Goal: Task Accomplishment & Management: Use online tool/utility

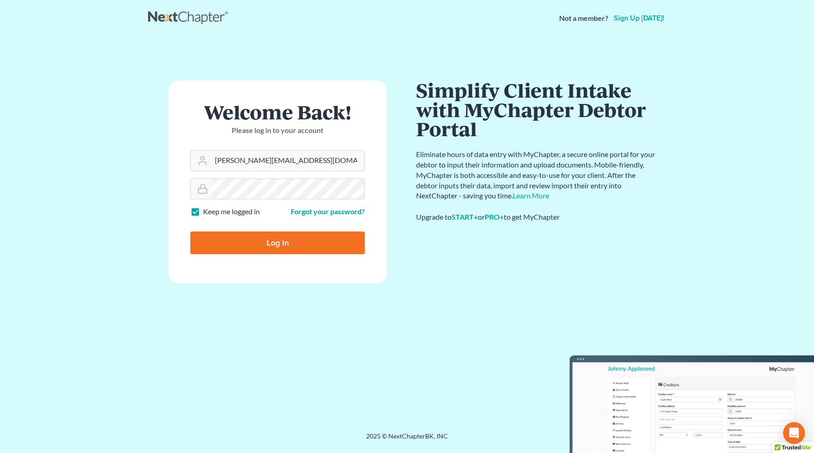
click at [266, 246] on input "Log In" at bounding box center [277, 243] width 174 height 23
type input "Thinking..."
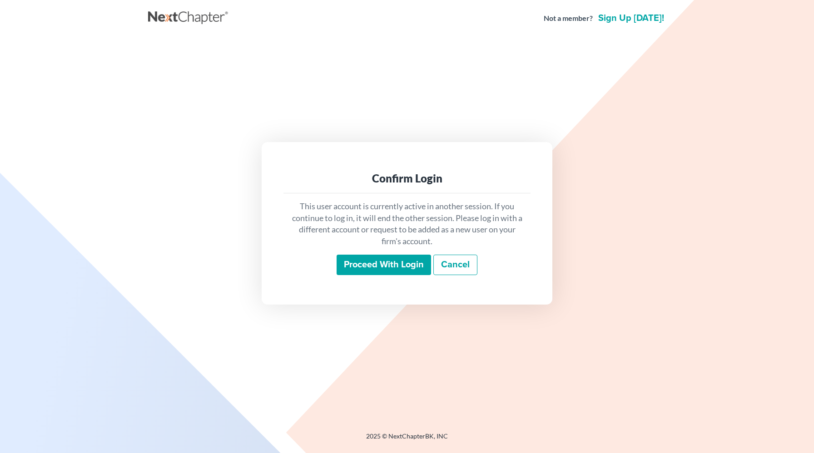
click at [394, 268] on input "Proceed with login" at bounding box center [384, 265] width 94 height 21
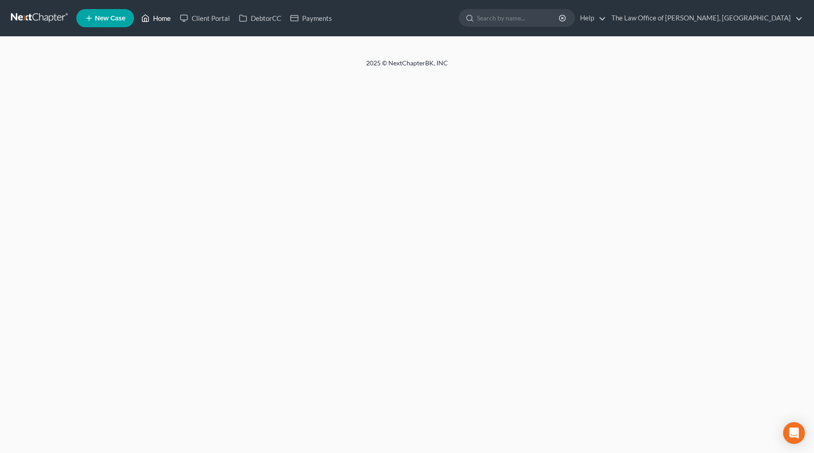
click at [159, 21] on link "Home" at bounding box center [156, 18] width 39 height 16
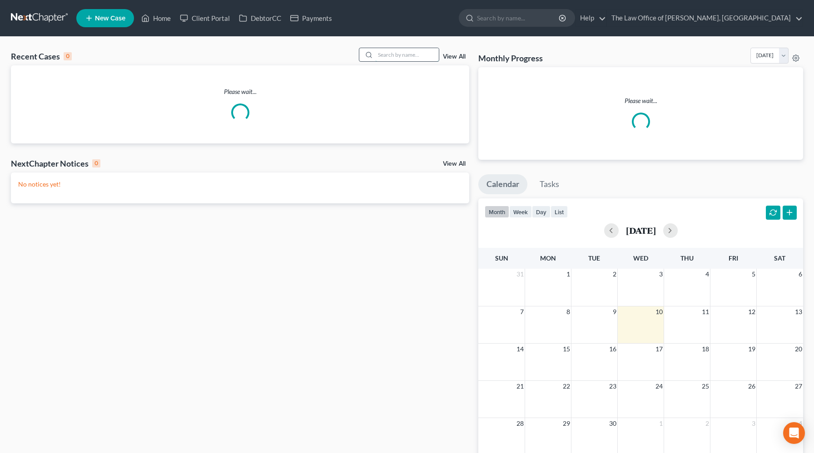
click at [416, 50] on input "search" at bounding box center [407, 54] width 64 height 13
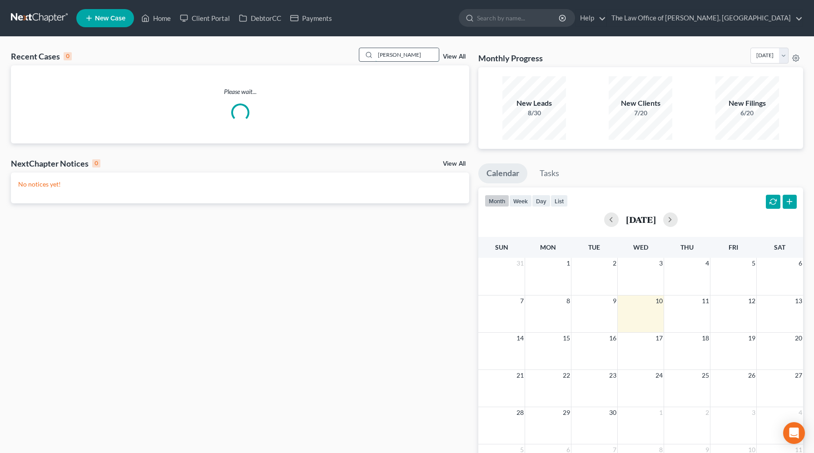
type input "[PERSON_NAME]"
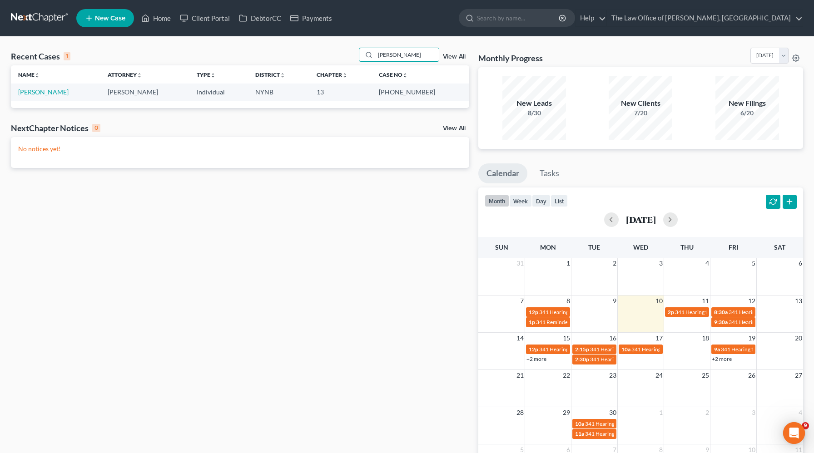
click at [41, 96] on td "[PERSON_NAME]" at bounding box center [55, 92] width 89 height 17
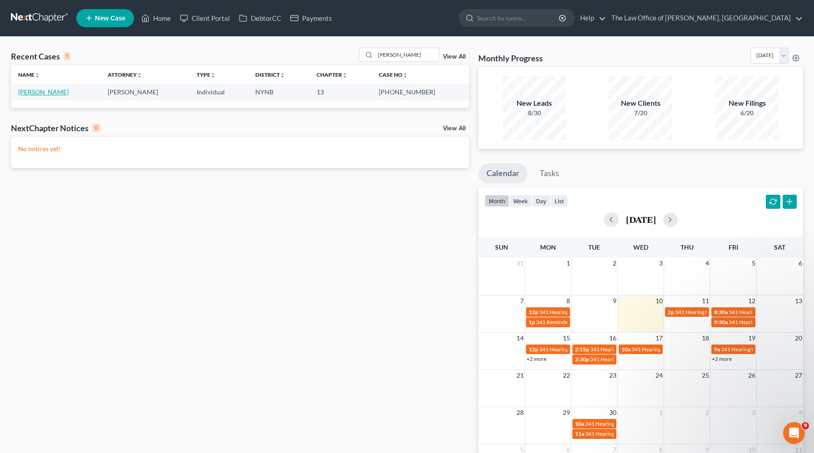
click at [46, 90] on link "[PERSON_NAME]" at bounding box center [43, 92] width 50 height 8
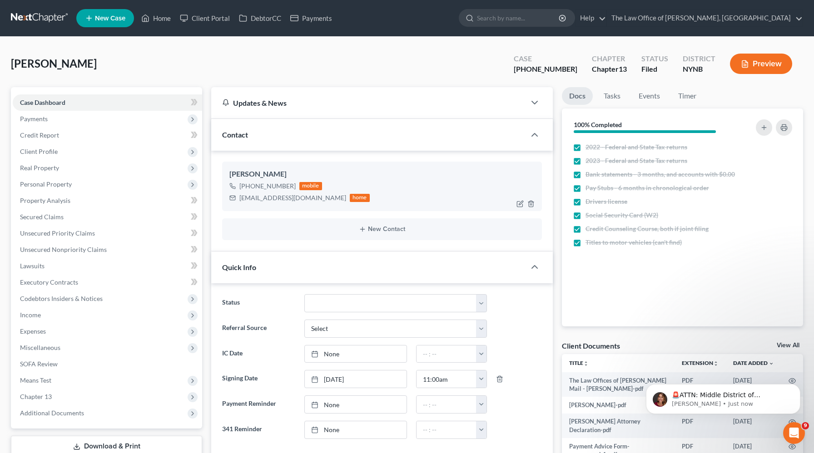
click at [282, 199] on div "[EMAIL_ADDRESS][DOMAIN_NAME]" at bounding box center [292, 198] width 107 height 9
click at [166, 20] on link "Home" at bounding box center [156, 18] width 39 height 16
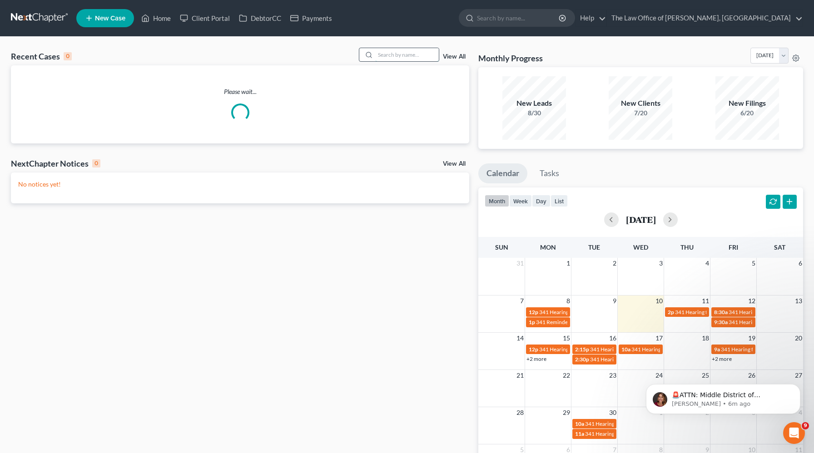
click at [403, 54] on input "search" at bounding box center [407, 54] width 64 height 13
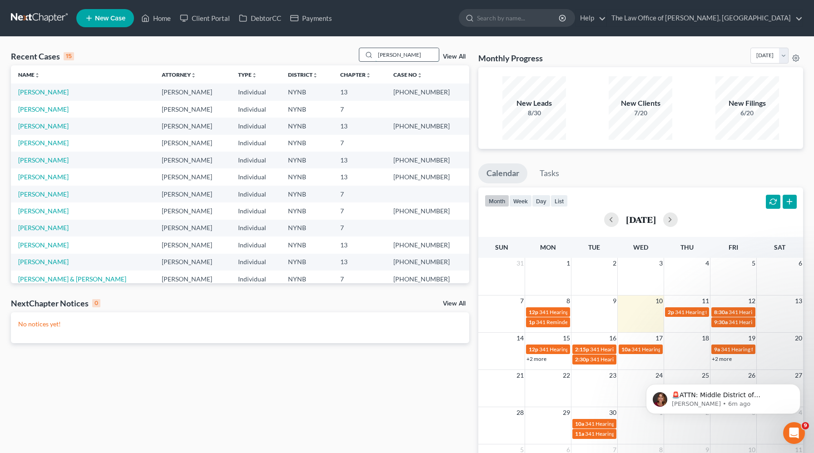
type input "[PERSON_NAME]"
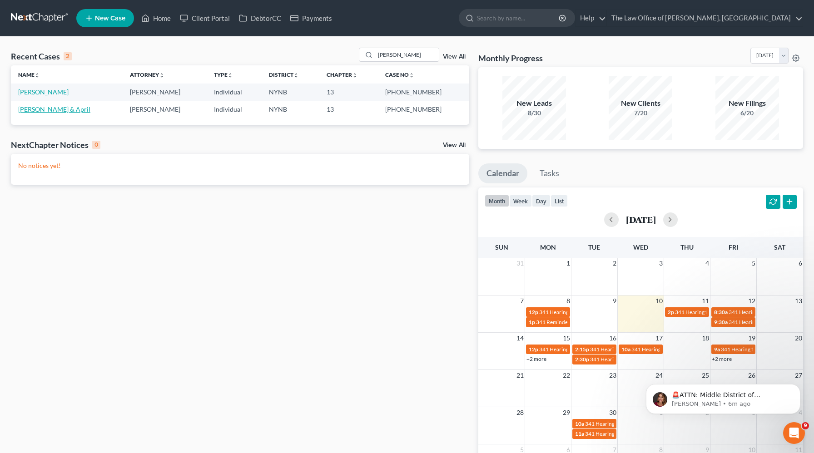
click at [35, 110] on link "[PERSON_NAME] & April" at bounding box center [54, 109] width 72 height 8
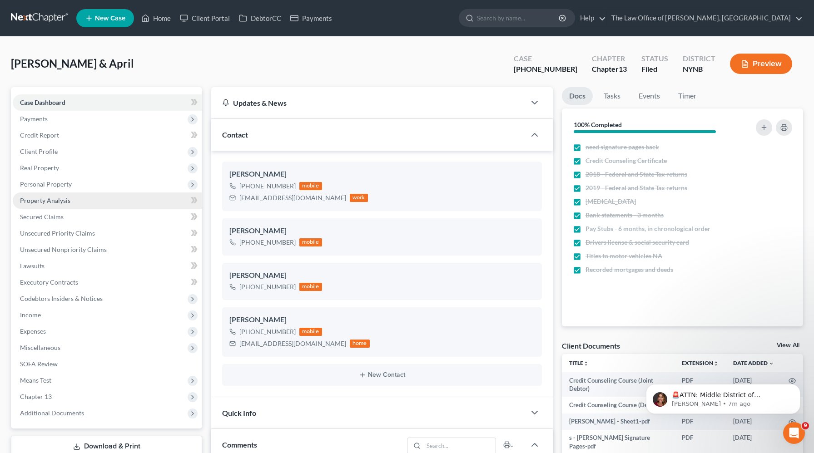
scroll to position [10735, 0]
click at [65, 202] on span "Property Analysis" at bounding box center [45, 201] width 50 height 8
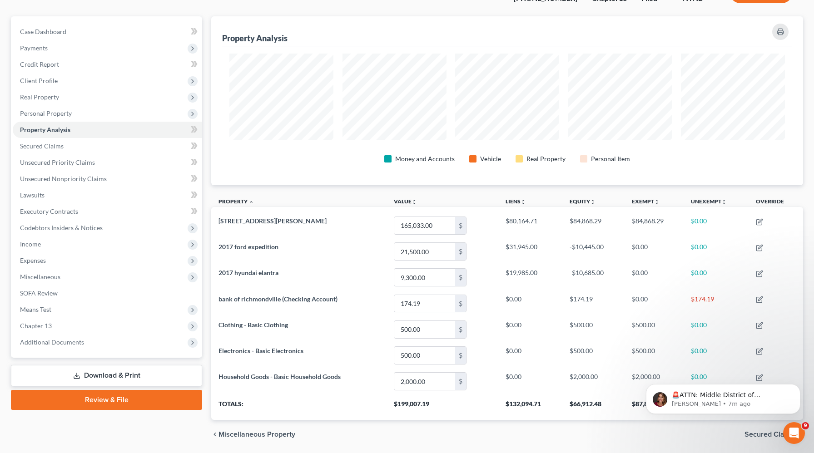
scroll to position [101, 0]
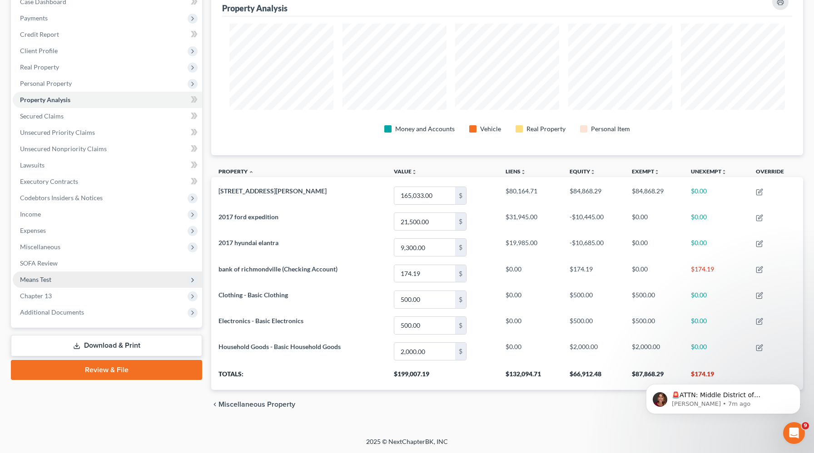
click at [49, 282] on span "Means Test" at bounding box center [35, 280] width 31 height 8
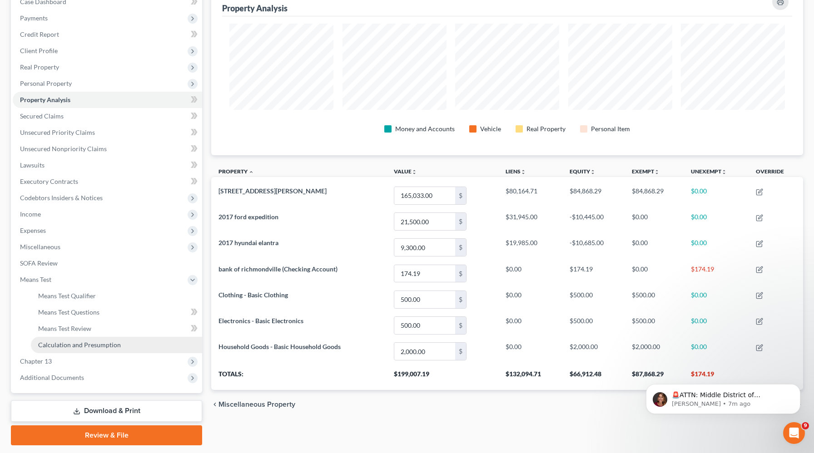
click at [51, 344] on span "Calculation and Presumption" at bounding box center [79, 345] width 83 height 8
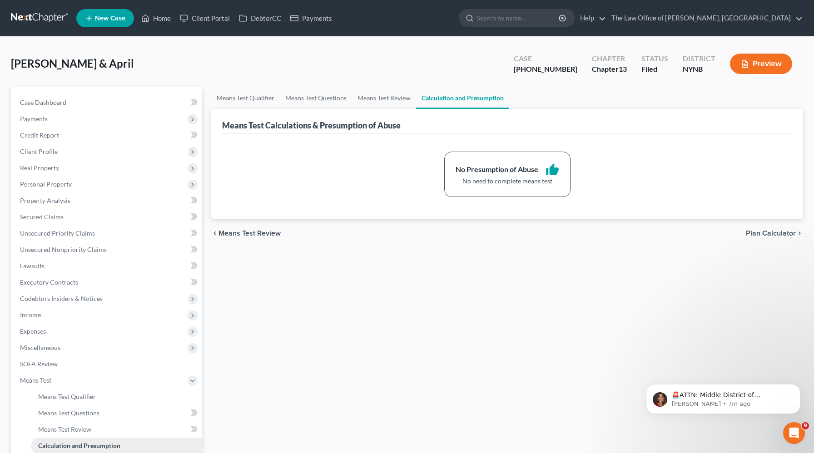
scroll to position [127, 0]
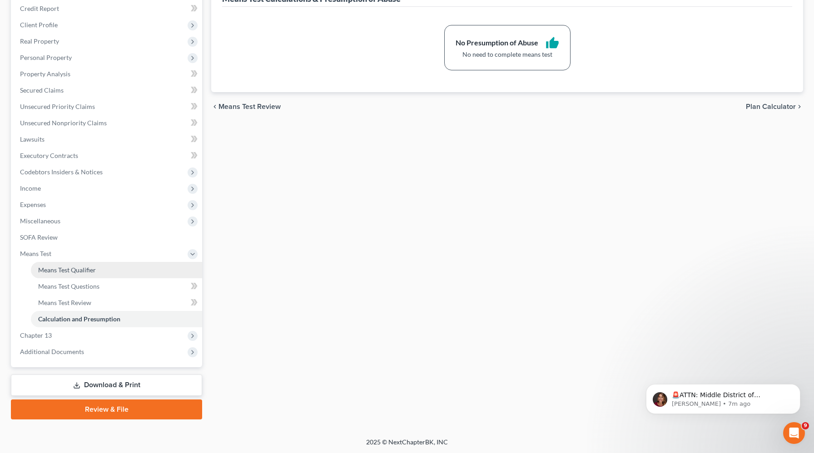
click at [76, 267] on span "Means Test Qualifier" at bounding box center [67, 270] width 58 height 8
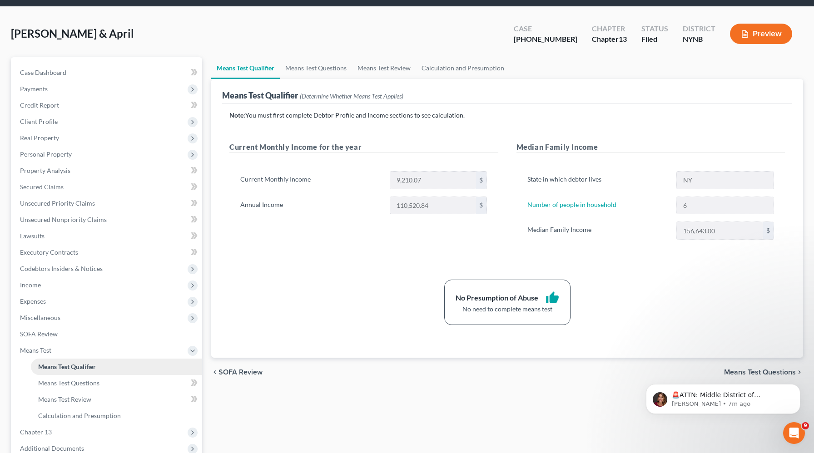
scroll to position [127, 0]
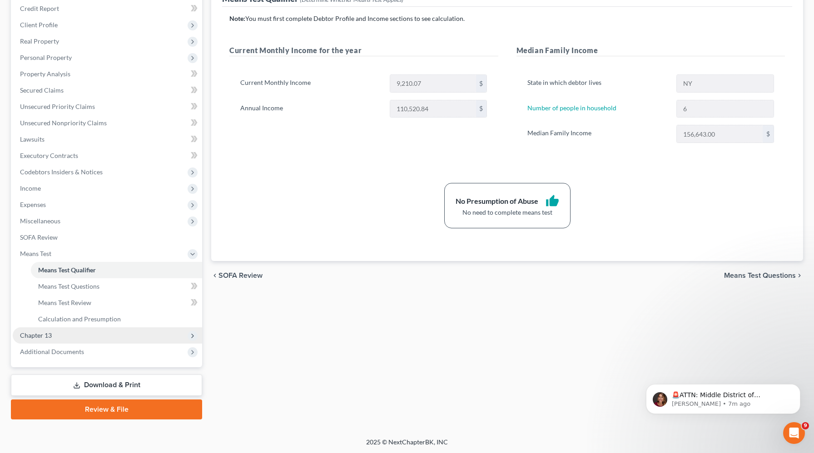
click at [36, 342] on span "Chapter 13" at bounding box center [107, 336] width 189 height 16
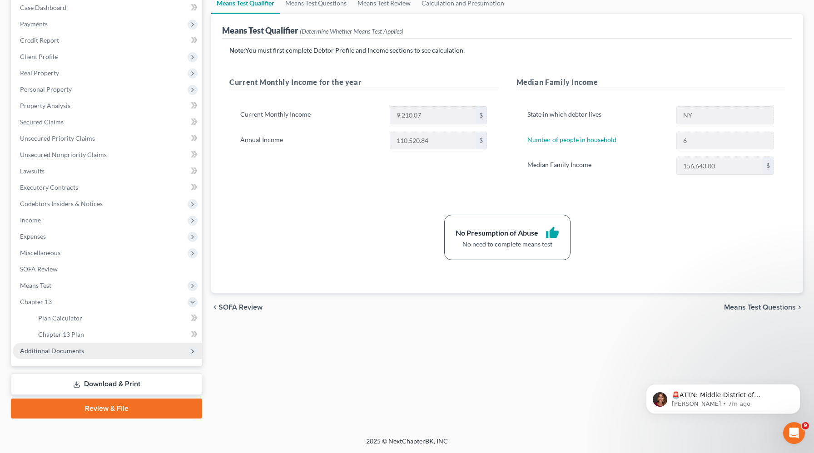
scroll to position [94, 0]
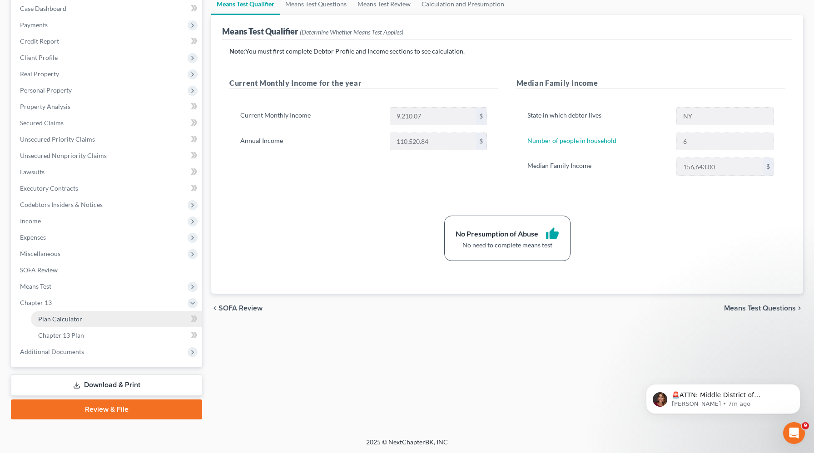
click at [76, 317] on span "Plan Calculator" at bounding box center [60, 319] width 44 height 8
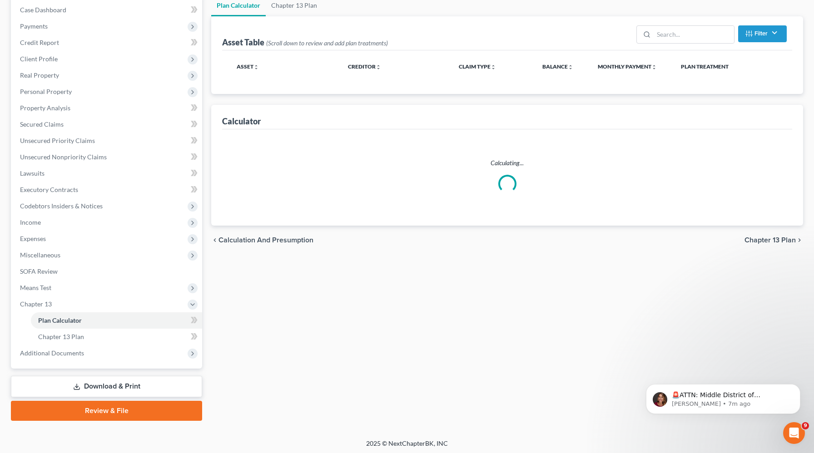
scroll to position [94, 0]
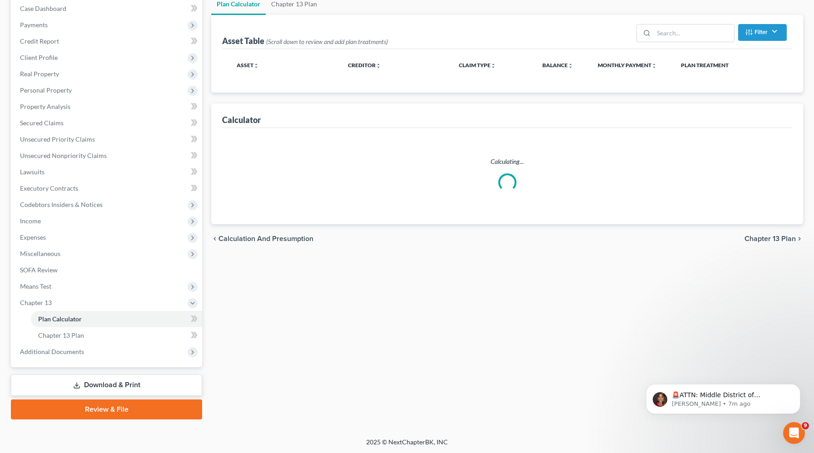
select select "59"
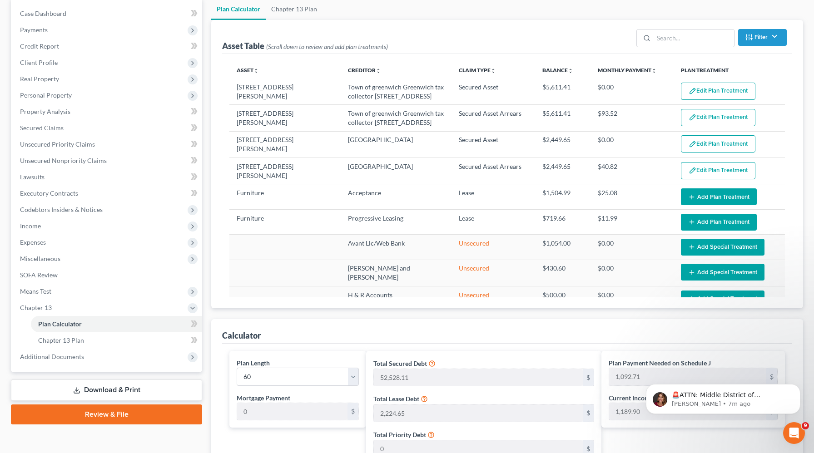
scroll to position [0, 0]
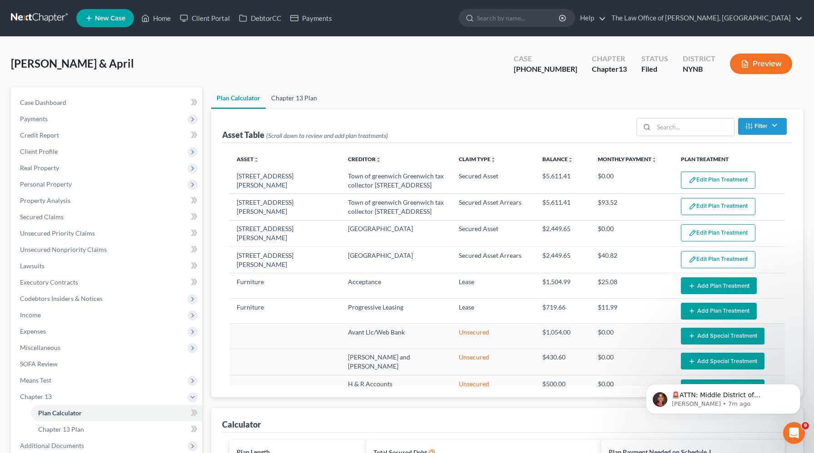
click at [312, 96] on link "Chapter 13 Plan" at bounding box center [294, 98] width 57 height 22
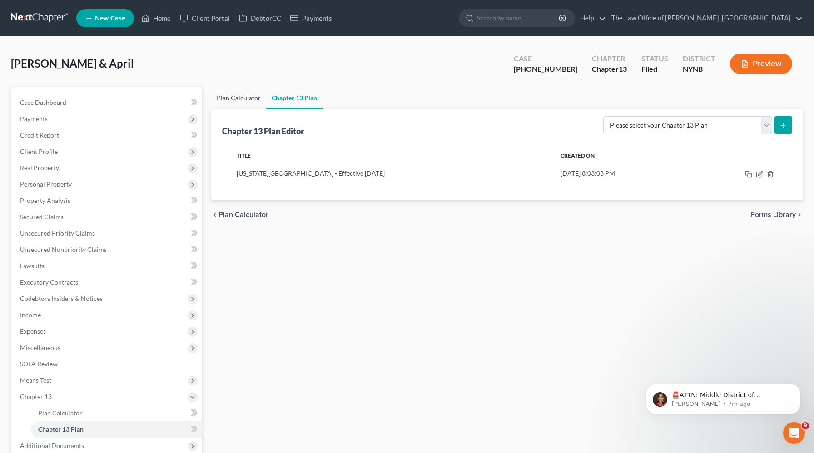
click at [246, 102] on link "Plan Calculator" at bounding box center [238, 98] width 55 height 22
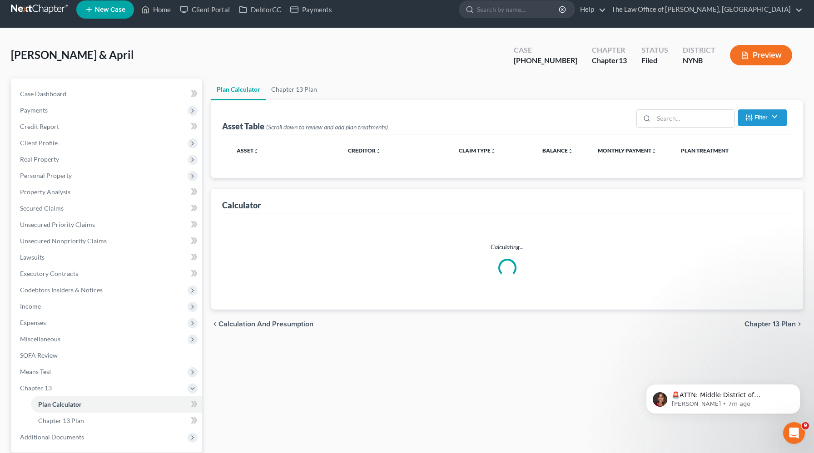
scroll to position [17, 0]
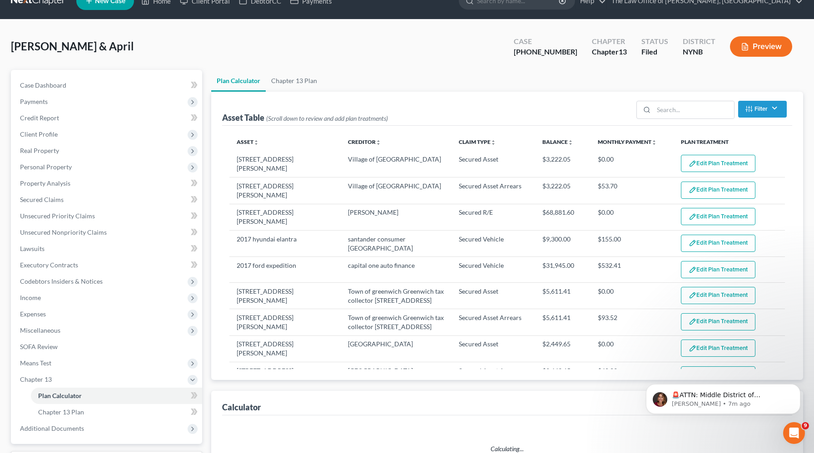
select select "59"
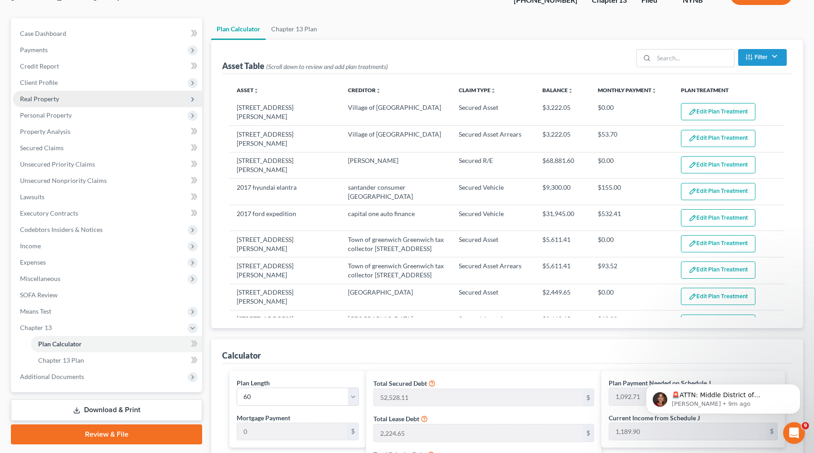
scroll to position [0, 0]
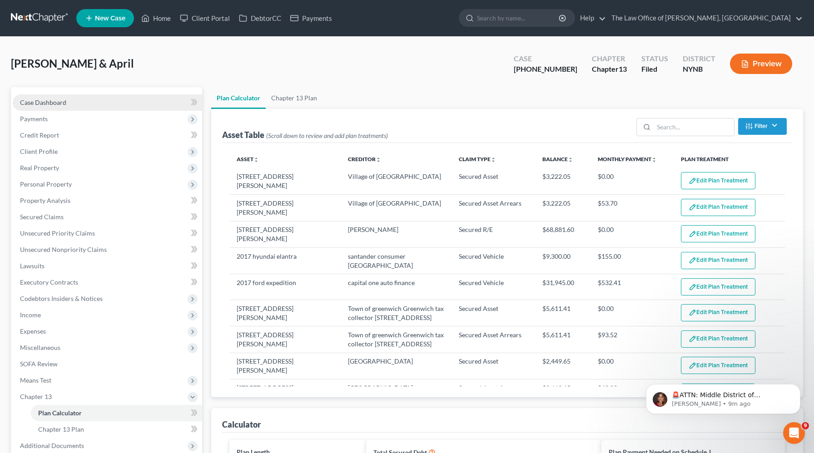
click at [74, 101] on link "Case Dashboard" at bounding box center [107, 102] width 189 height 16
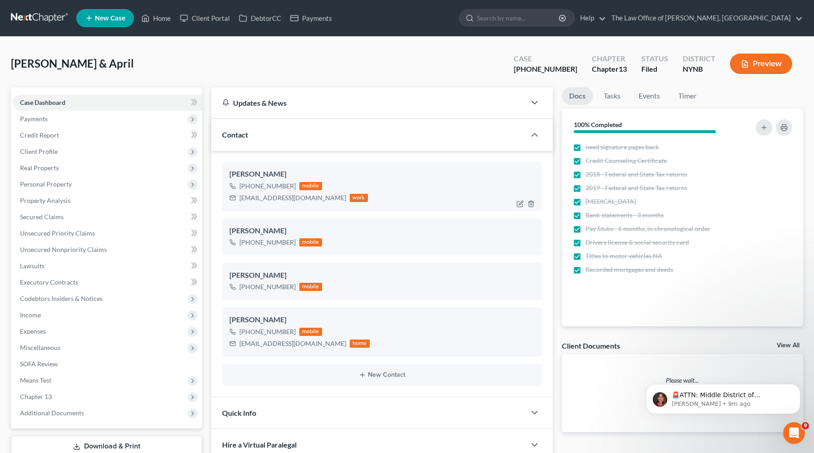
click at [260, 199] on div "[EMAIL_ADDRESS][DOMAIN_NAME]" at bounding box center [292, 198] width 107 height 9
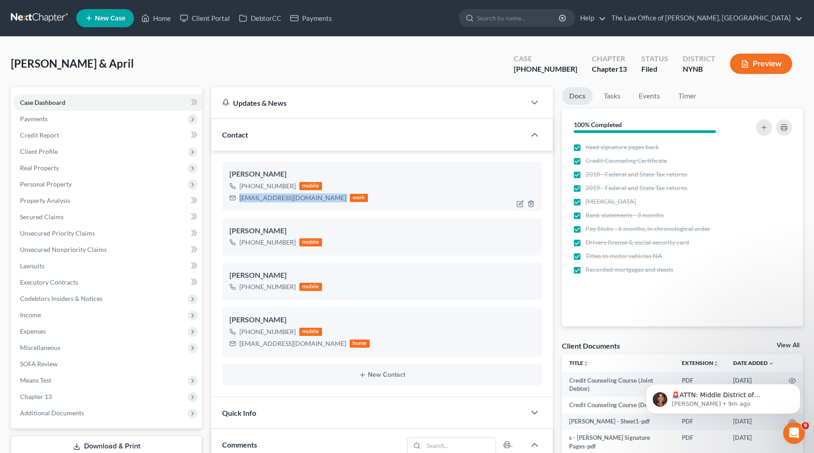
scroll to position [10735, 0]
copy div "[EMAIL_ADDRESS][DOMAIN_NAME]"
click at [271, 345] on div "[EMAIL_ADDRESS][DOMAIN_NAME]" at bounding box center [292, 343] width 107 height 9
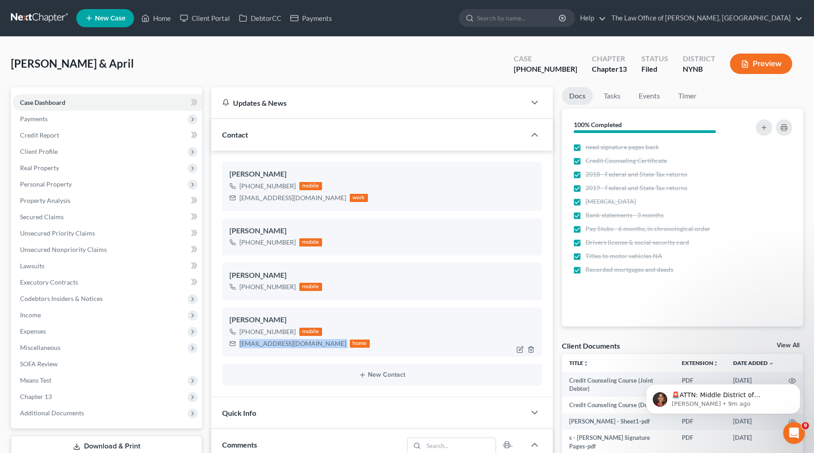
copy div "[EMAIL_ADDRESS][DOMAIN_NAME]"
click at [48, 230] on span "Unsecured Priority Claims" at bounding box center [57, 233] width 75 height 8
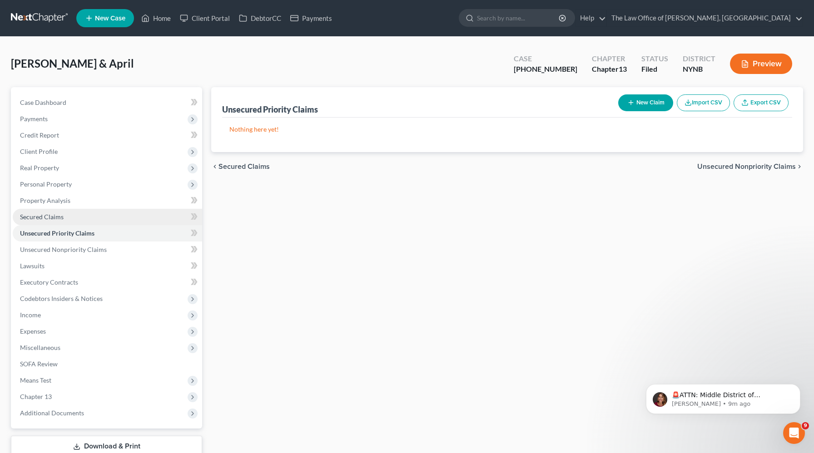
click at [63, 219] on link "Secured Claims" at bounding box center [107, 217] width 189 height 16
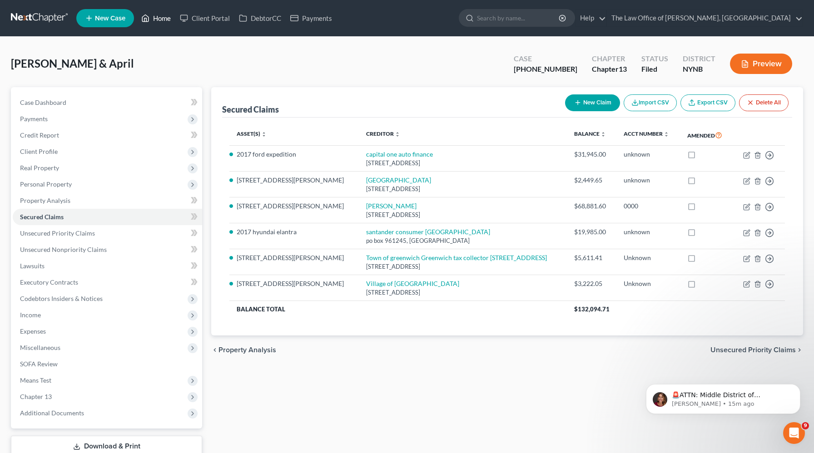
click at [162, 24] on link "Home" at bounding box center [156, 18] width 39 height 16
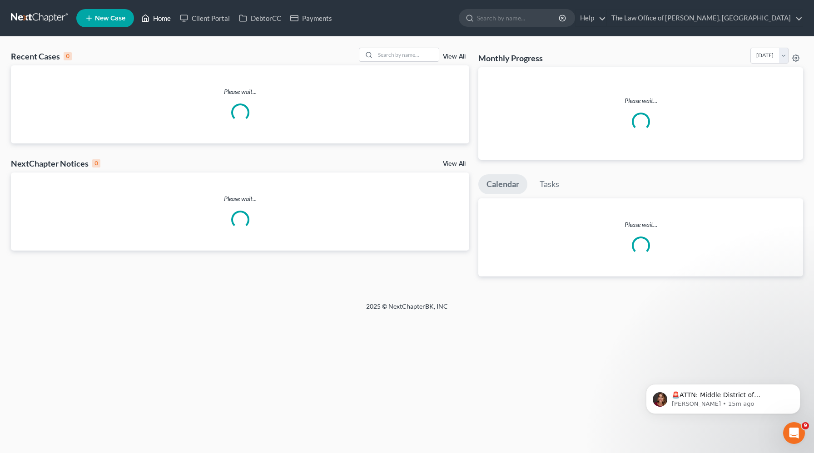
click at [163, 21] on link "Home" at bounding box center [156, 18] width 39 height 16
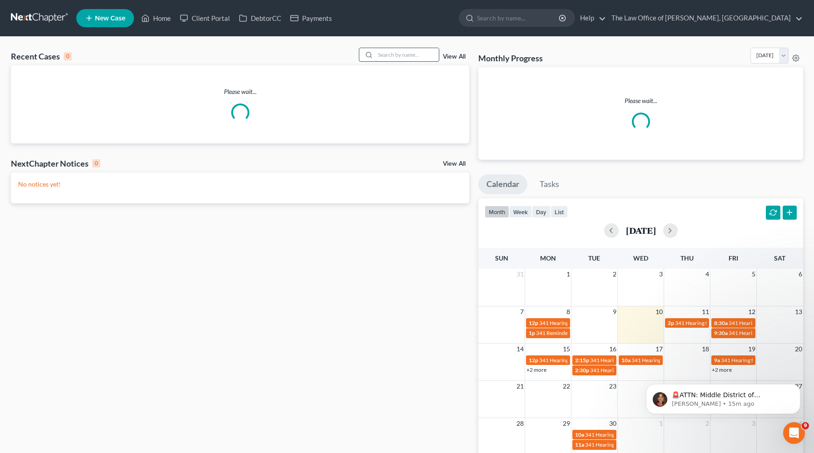
click at [417, 54] on input "search" at bounding box center [407, 54] width 64 height 13
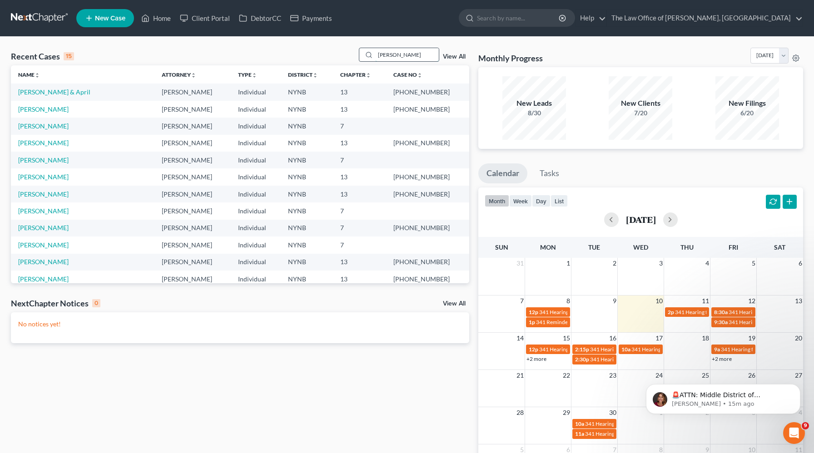
type input "[PERSON_NAME]"
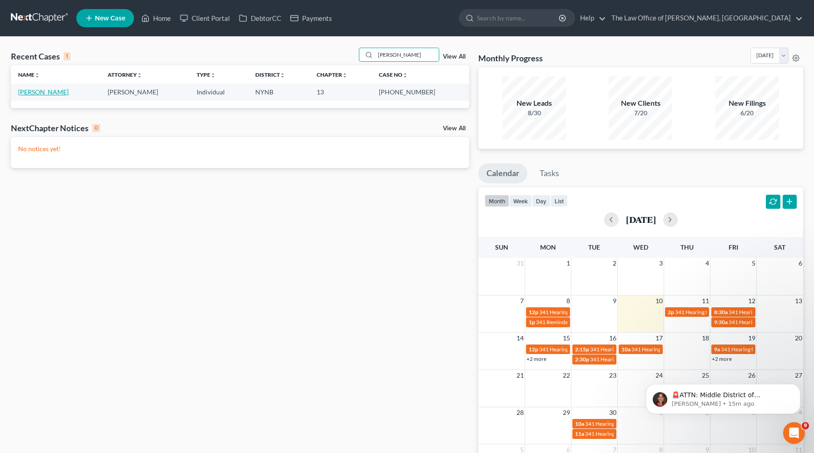
click at [37, 94] on link "[PERSON_NAME]" at bounding box center [43, 92] width 50 height 8
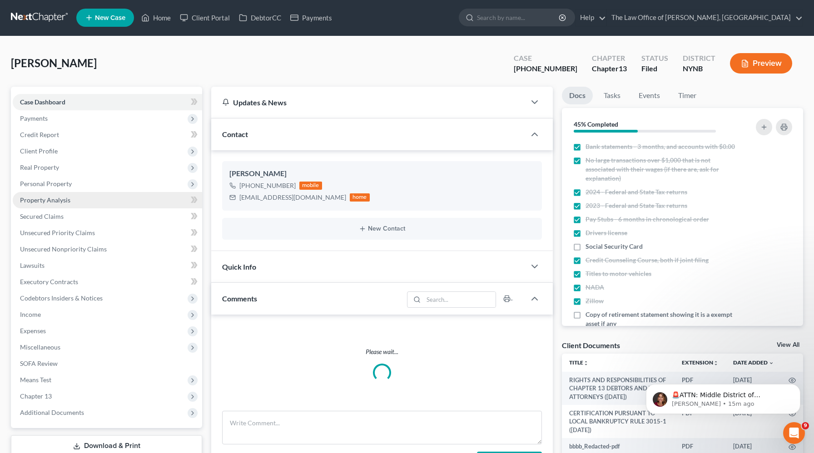
scroll to position [5, 0]
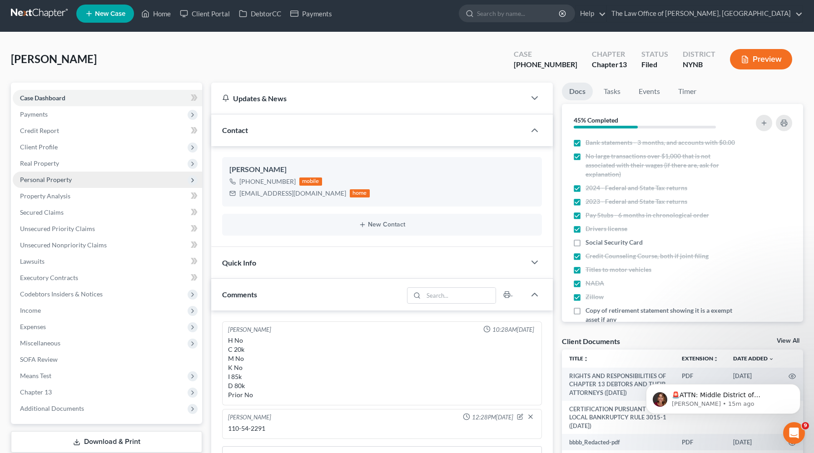
click at [57, 179] on span "Personal Property" at bounding box center [46, 180] width 52 height 8
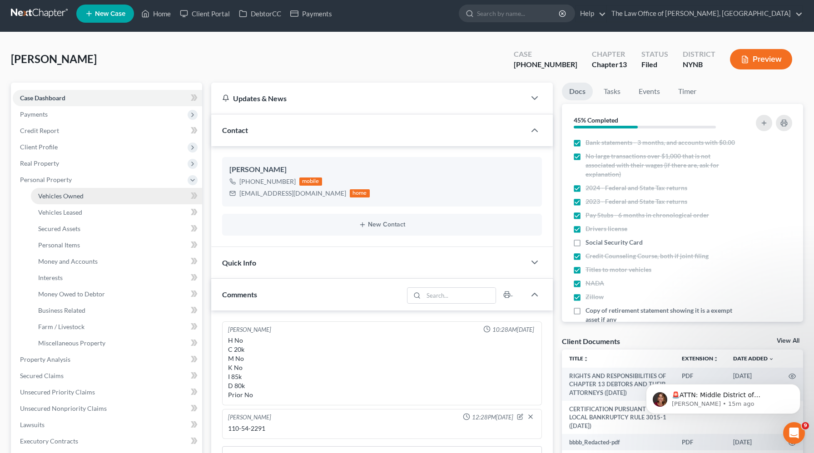
click at [53, 193] on span "Vehicles Owned" at bounding box center [60, 196] width 45 height 8
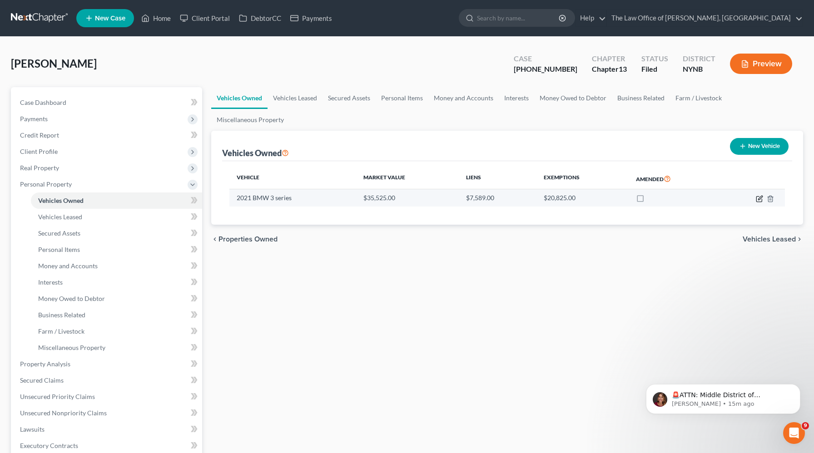
click at [759, 195] on icon "button" at bounding box center [759, 198] width 7 height 7
select select "0"
select select "5"
select select "2"
select select "0"
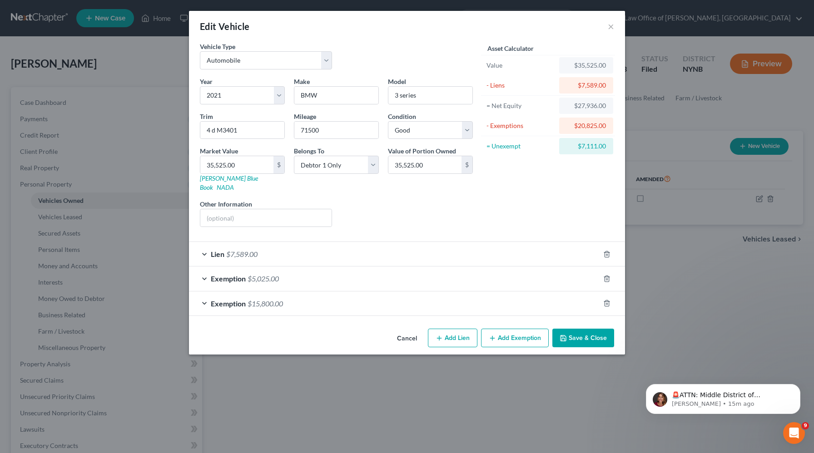
click at [525, 330] on button "Add Exemption" at bounding box center [515, 338] width 68 height 19
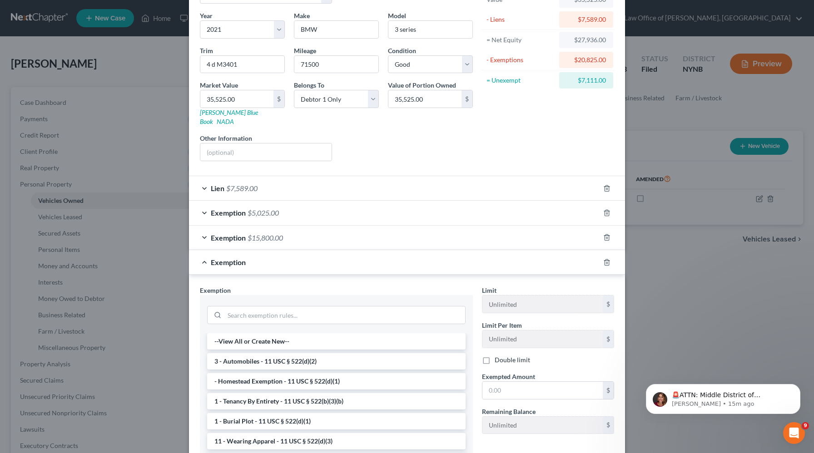
scroll to position [147, 0]
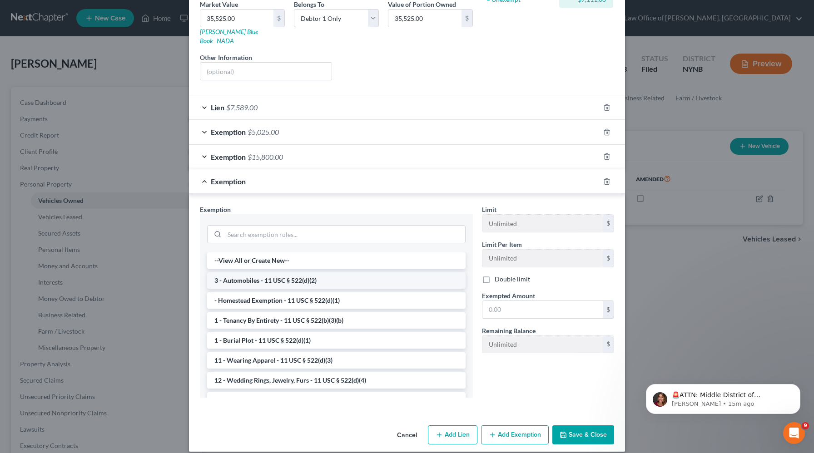
click at [363, 273] on li "3 - Automobiles - 11 USC § 522(d)(2)" at bounding box center [336, 281] width 258 height 16
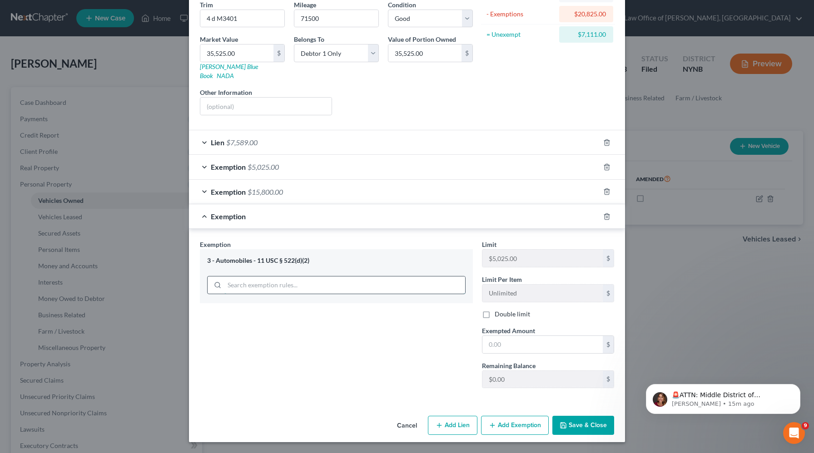
click at [408, 288] on div "3 - Automobiles - 11 USC § 522(d)(2)" at bounding box center [336, 276] width 273 height 54
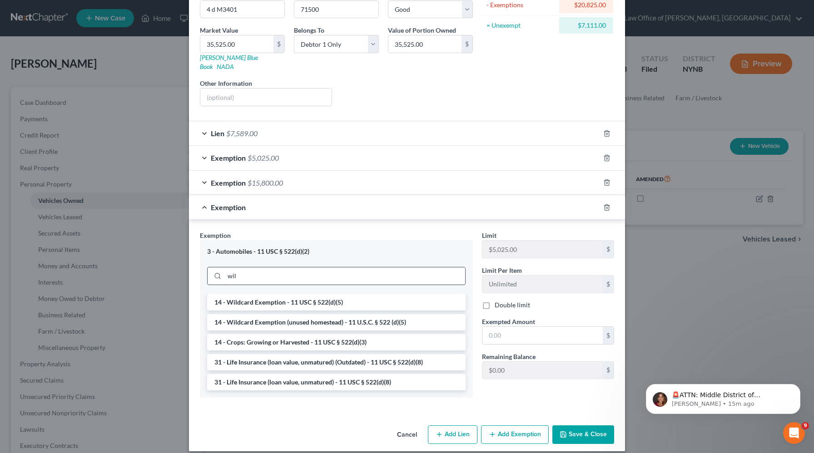
scroll to position [103, 0]
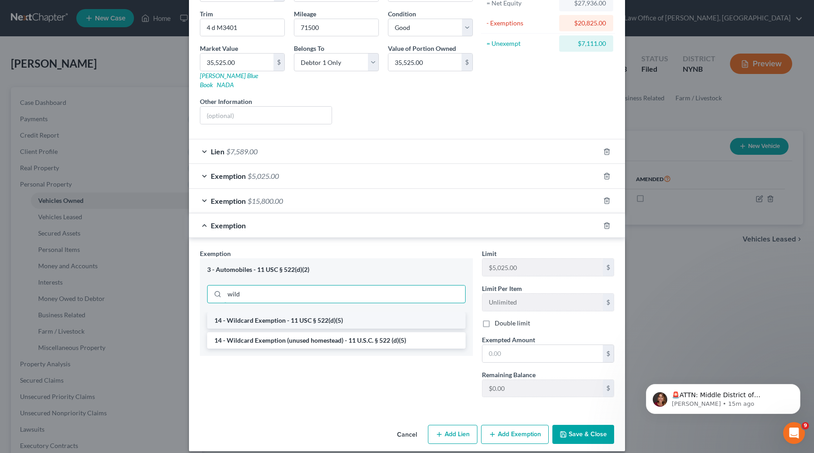
type input "wild"
click at [388, 313] on li "14 - Wildcard Exemption - 11 USC § 522(d)(5)" at bounding box center [336, 321] width 258 height 16
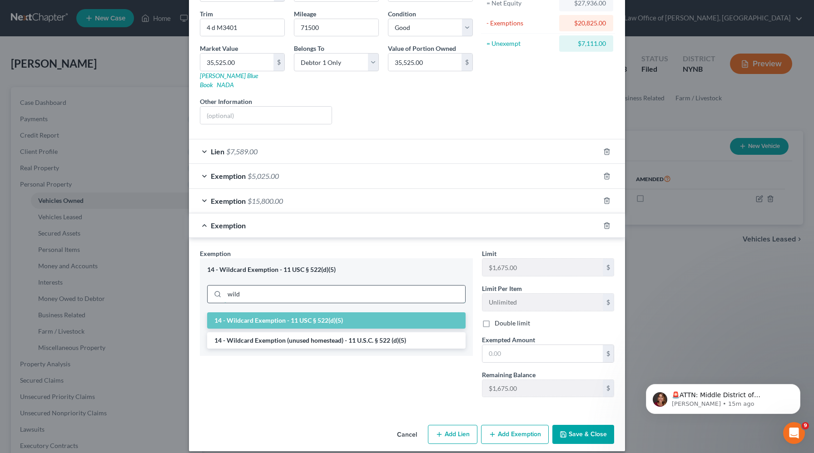
click at [370, 289] on input "wild" at bounding box center [344, 294] width 241 height 17
click at [341, 333] on li "14 - Wildcard Exemption (unused homestead) - 11 U.S.C. § 522 (d)(5)" at bounding box center [336, 341] width 258 height 16
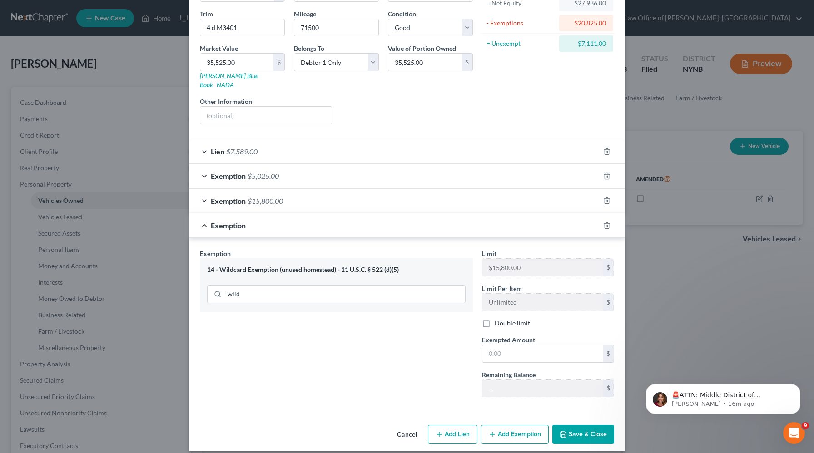
click at [408, 266] on div "14 - Wildcard Exemption (unused homestead) - 11 U.S.C. § 522 (d)(5)" at bounding box center [336, 270] width 258 height 9
drag, startPoint x: 408, startPoint y: 262, endPoint x: 340, endPoint y: 260, distance: 68.6
click at [340, 266] on div "14 - Wildcard Exemption (unused homestead) - 11 U.S.C. § 522 (d)(5)" at bounding box center [336, 270] width 258 height 9
copy div "11 U.S.C. § 522 (d)(5)"
click at [410, 426] on button "Cancel" at bounding box center [407, 435] width 35 height 18
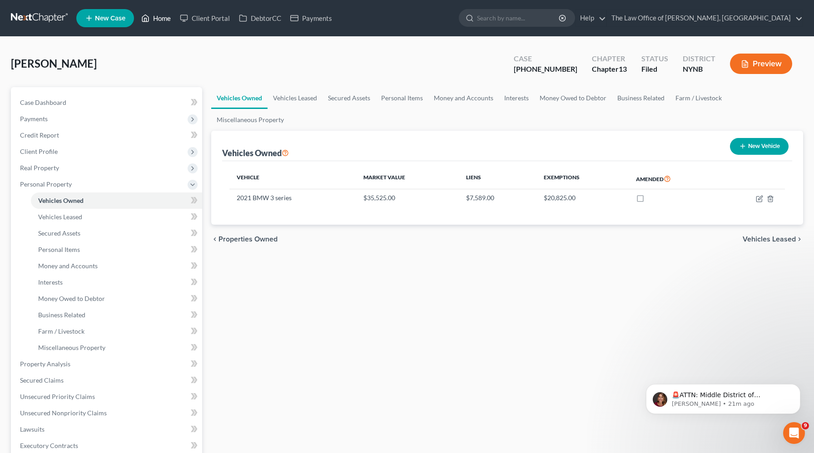
click at [167, 20] on link "Home" at bounding box center [156, 18] width 39 height 16
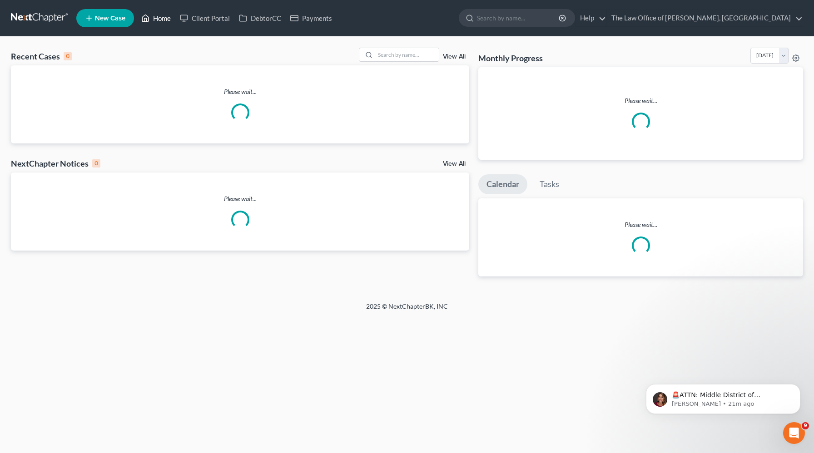
click at [170, 20] on link "Home" at bounding box center [156, 18] width 39 height 16
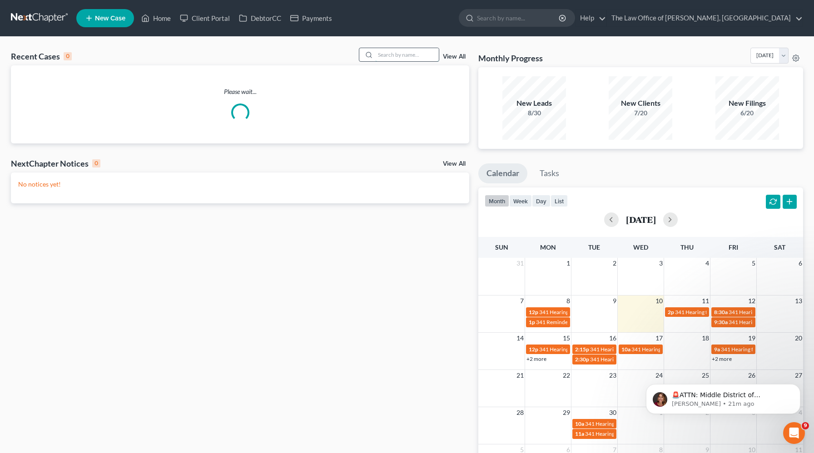
click at [411, 57] on input "search" at bounding box center [407, 54] width 64 height 13
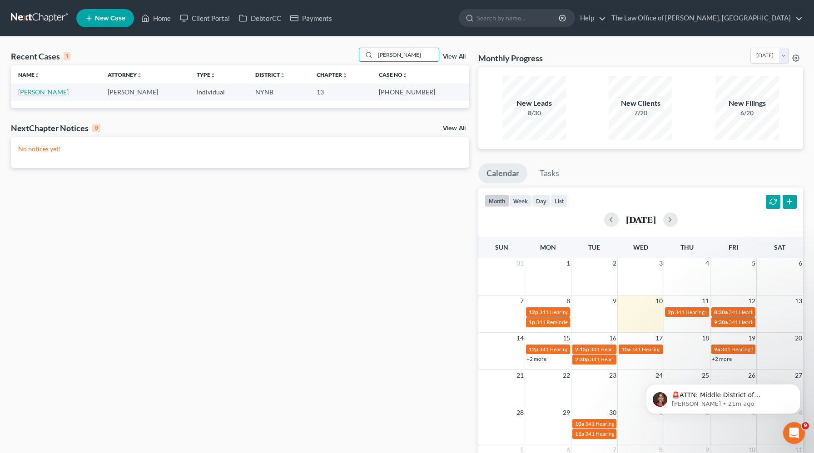
type input "[PERSON_NAME]"
click at [46, 90] on link "[PERSON_NAME]" at bounding box center [43, 92] width 50 height 8
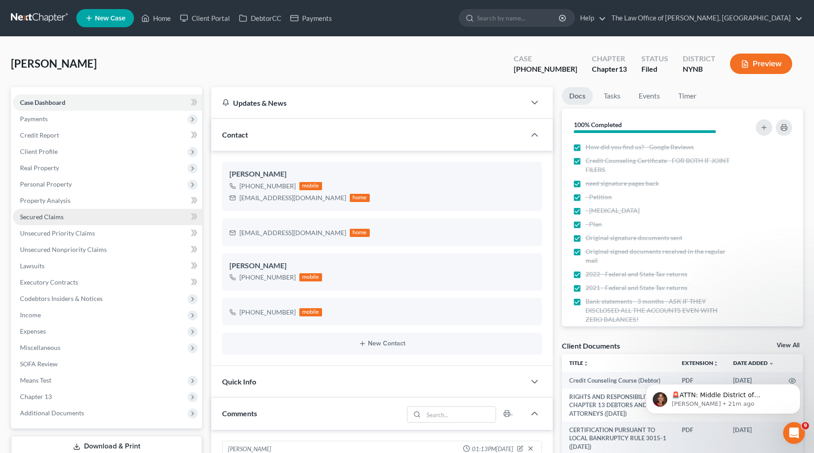
click at [57, 217] on span "Secured Claims" at bounding box center [42, 217] width 44 height 8
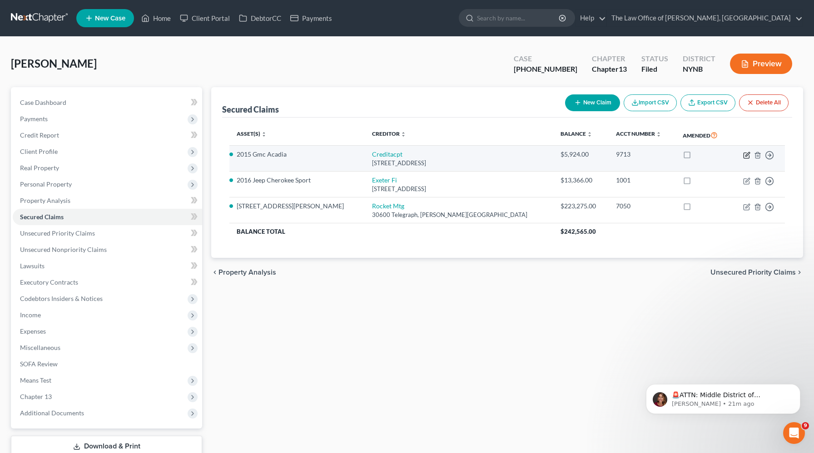
click at [745, 158] on icon "button" at bounding box center [746, 155] width 7 height 7
select select "23"
select select "2"
select select "0"
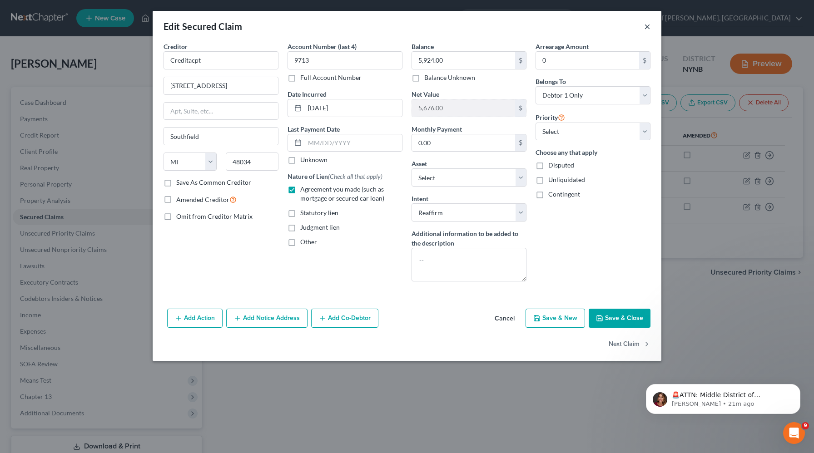
click at [646, 27] on button "×" at bounding box center [647, 26] width 6 height 11
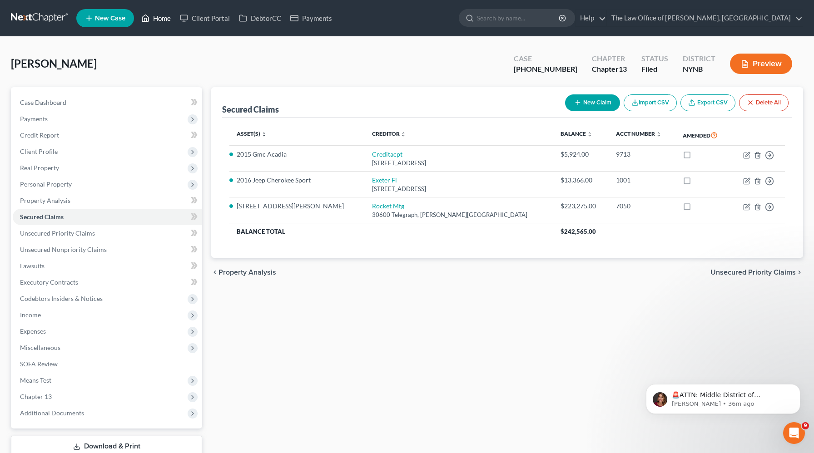
click at [159, 19] on link "Home" at bounding box center [156, 18] width 39 height 16
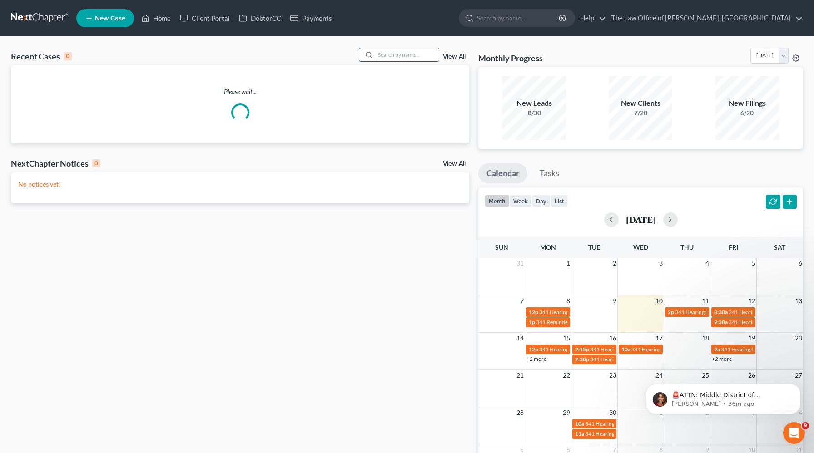
click at [419, 54] on input "search" at bounding box center [407, 54] width 64 height 13
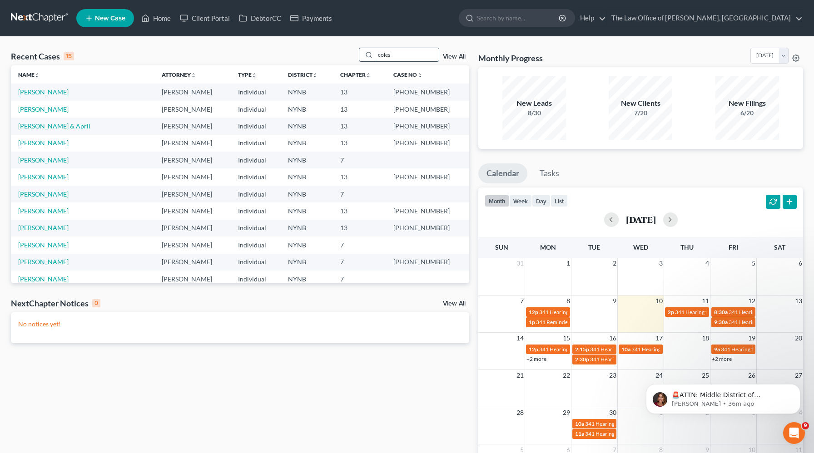
type input "coles"
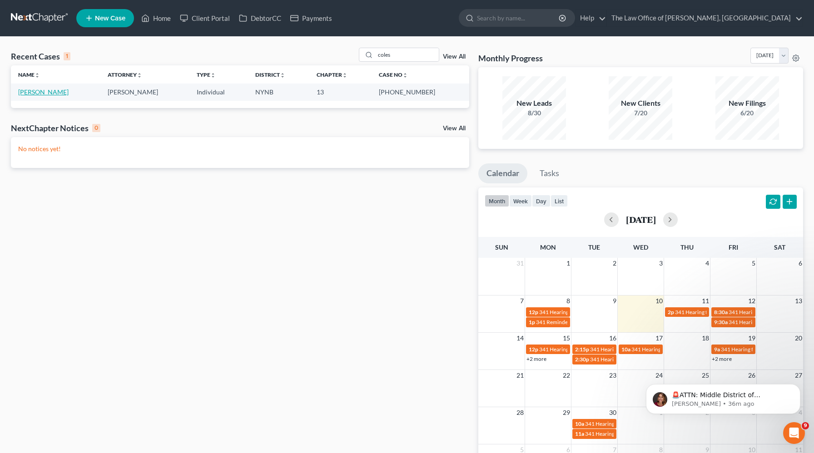
click at [22, 91] on link "[PERSON_NAME]" at bounding box center [43, 92] width 50 height 8
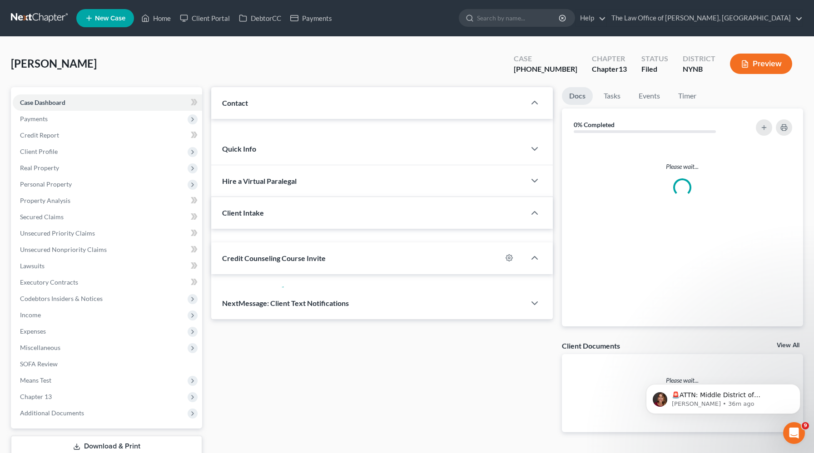
click at [28, 93] on div "Case Dashboard Payments Invoices Payments Payments Credit Report Client Profile…" at bounding box center [106, 258] width 191 height 342
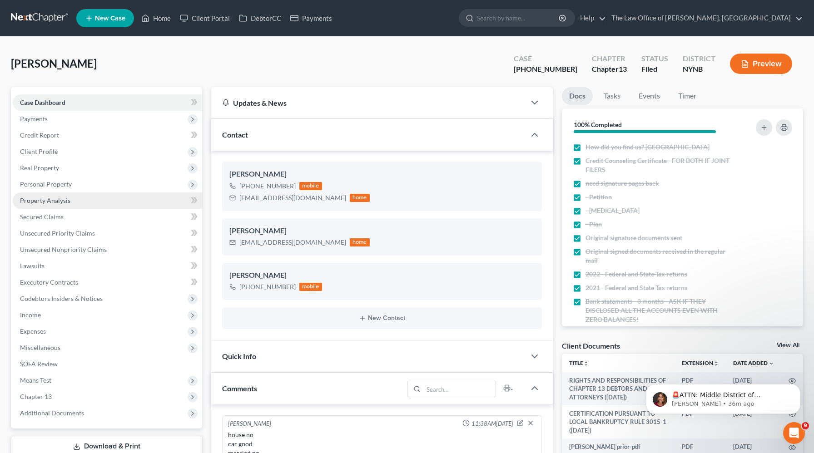
click at [47, 205] on link "Property Analysis" at bounding box center [107, 201] width 189 height 16
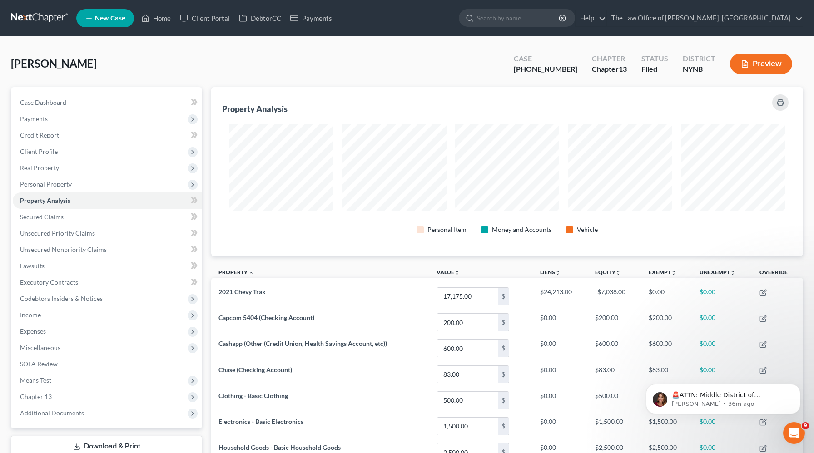
scroll to position [169, 592]
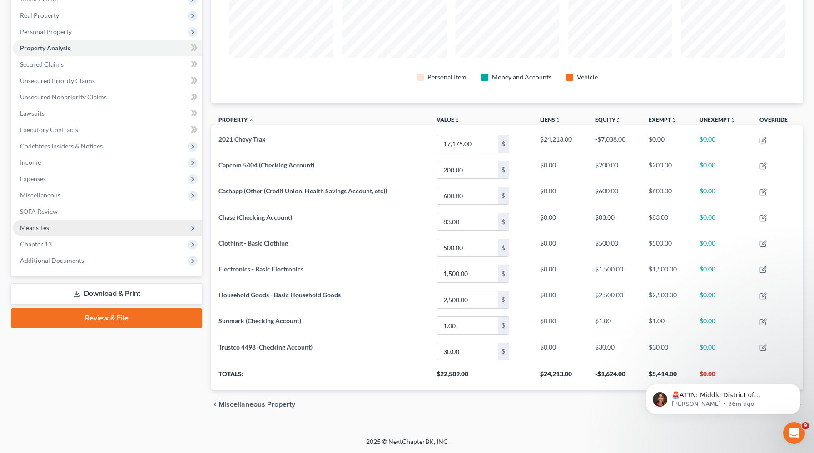
click at [50, 229] on span "Means Test" at bounding box center [35, 228] width 31 height 8
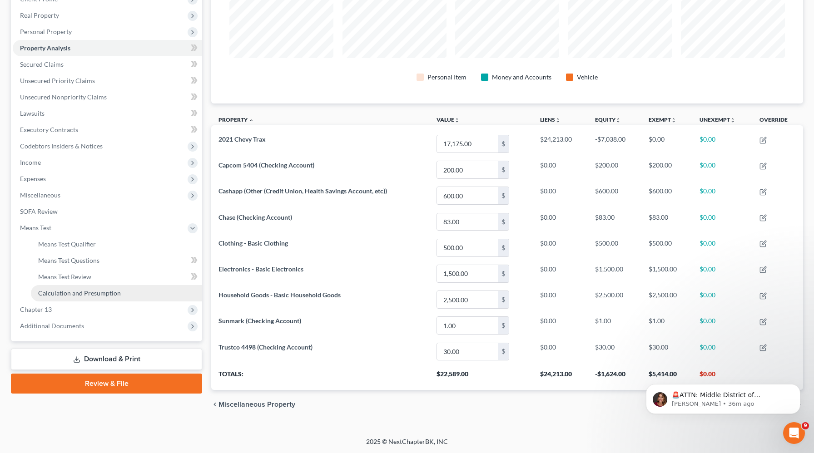
click at [57, 299] on link "Calculation and Presumption" at bounding box center [116, 293] width 171 height 16
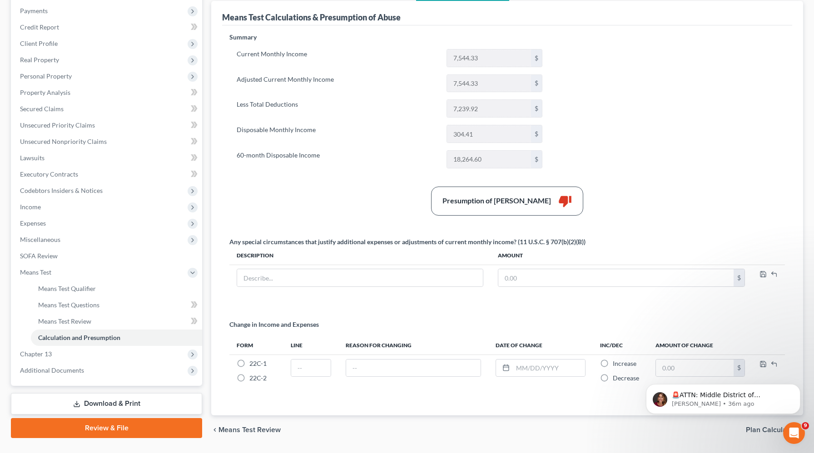
scroll to position [134, 0]
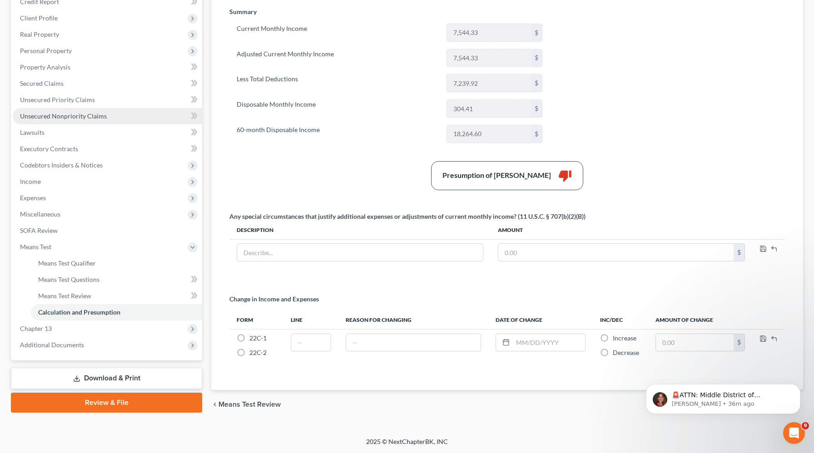
click at [94, 116] on span "Unsecured Nonpriority Claims" at bounding box center [63, 116] width 87 height 8
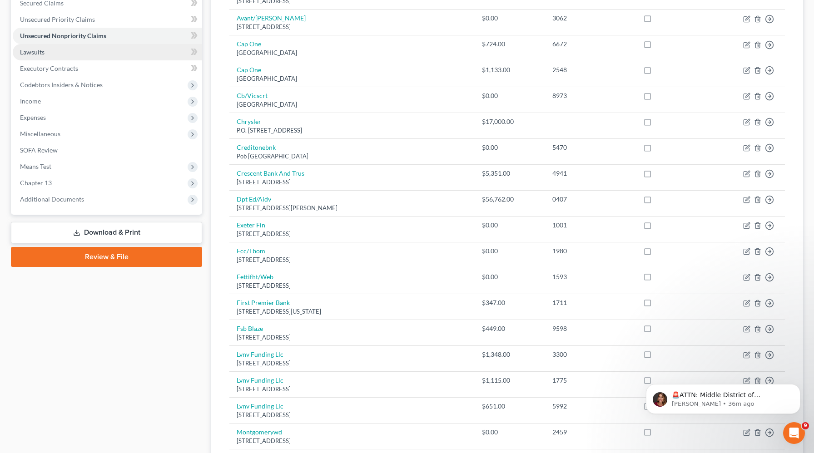
scroll to position [194, 0]
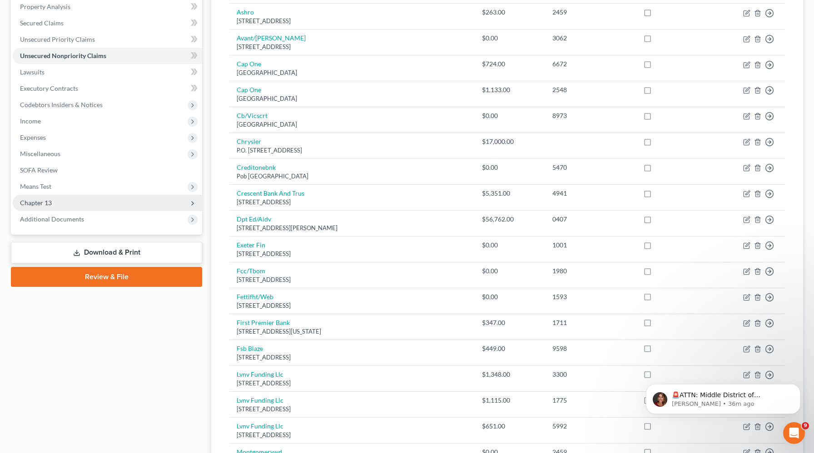
click at [55, 205] on span "Chapter 13" at bounding box center [107, 203] width 189 height 16
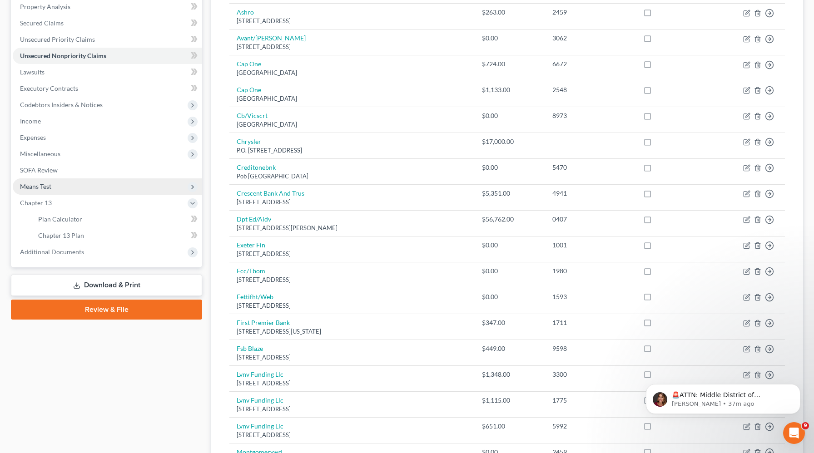
click at [46, 189] on span "Means Test" at bounding box center [35, 187] width 31 height 8
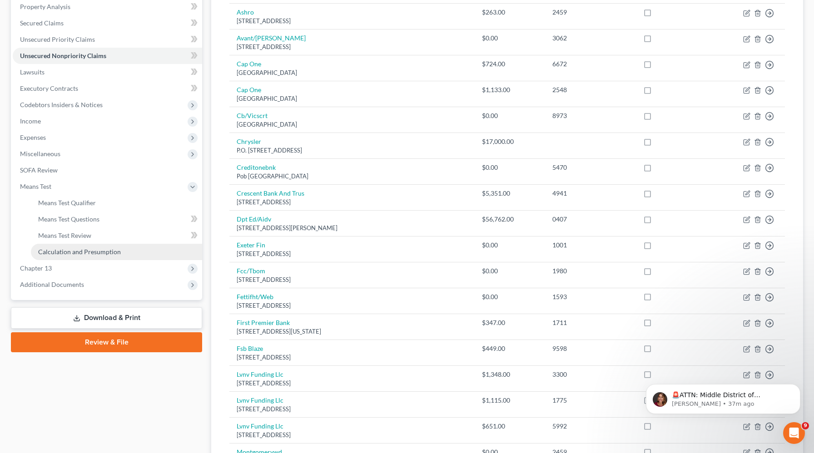
click at [53, 251] on span "Calculation and Presumption" at bounding box center [79, 252] width 83 height 8
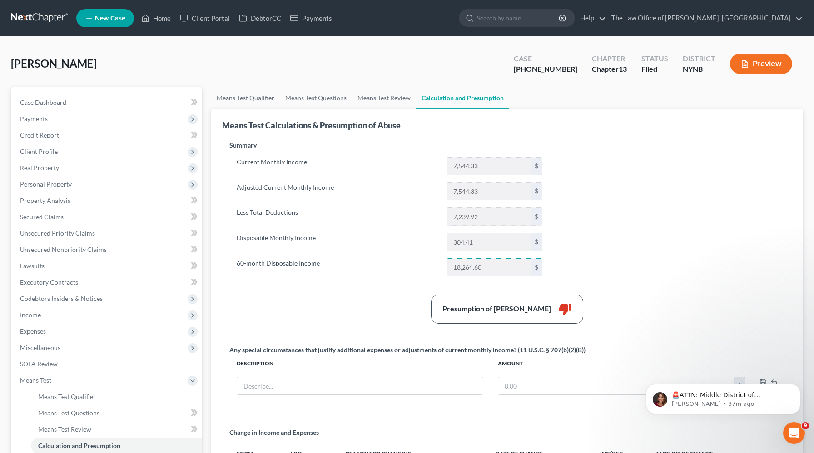
drag, startPoint x: 488, startPoint y: 267, endPoint x: 237, endPoint y: 258, distance: 251.4
click at [237, 259] on div "60-month Disposable Income 18,264.60 $" at bounding box center [389, 267] width 315 height 18
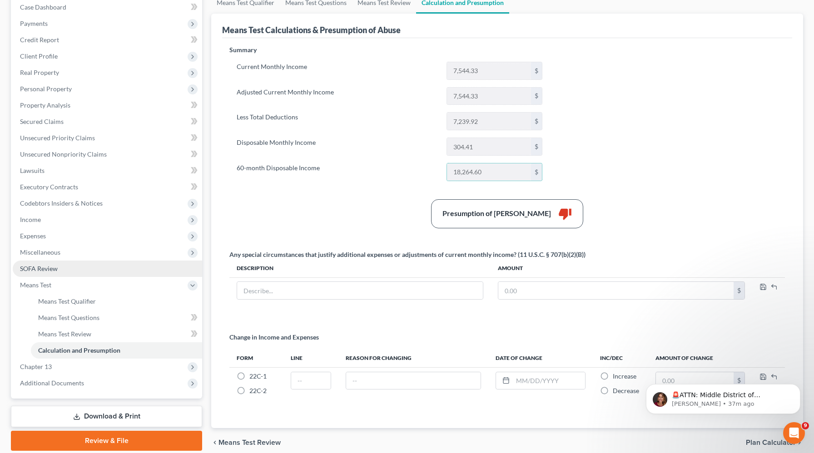
scroll to position [134, 0]
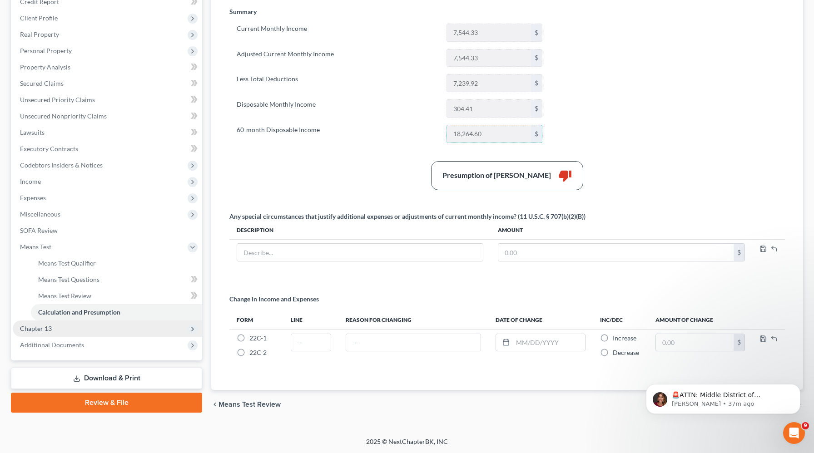
click at [81, 333] on span "Chapter 13" at bounding box center [107, 329] width 189 height 16
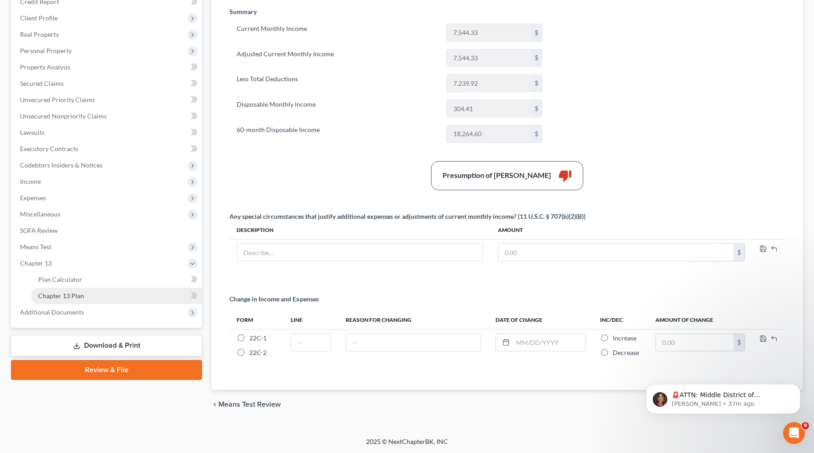
click at [88, 295] on link "Chapter 13 Plan" at bounding box center [116, 296] width 171 height 16
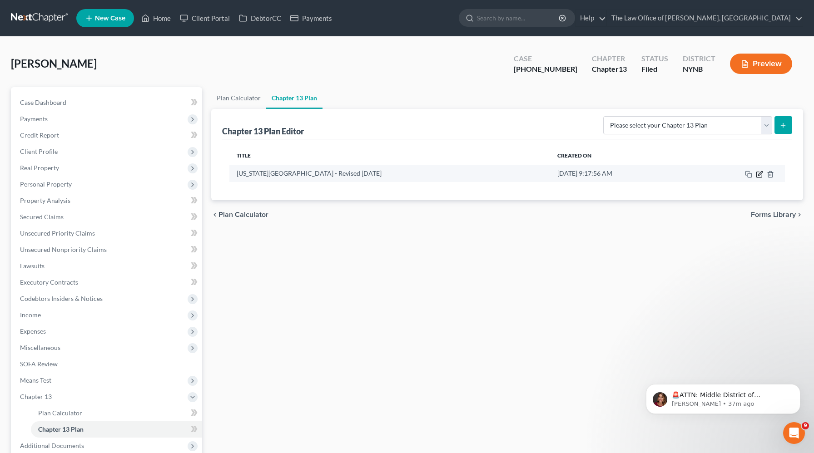
click at [760, 173] on icon "button" at bounding box center [759, 174] width 7 height 7
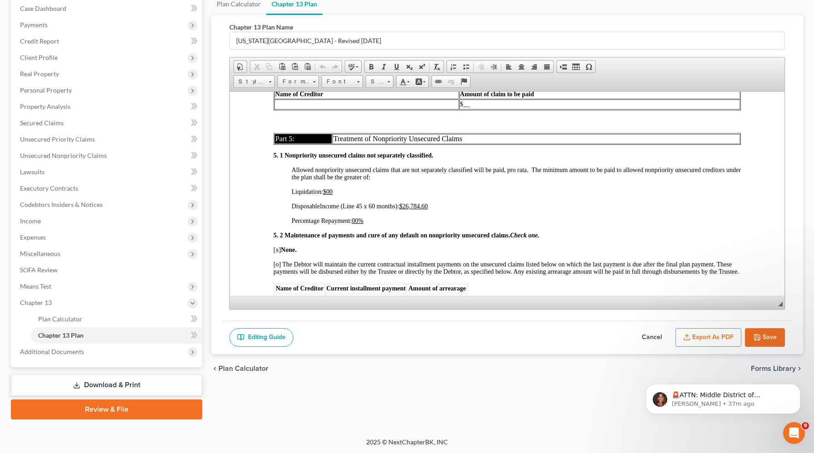
scroll to position [2099, 0]
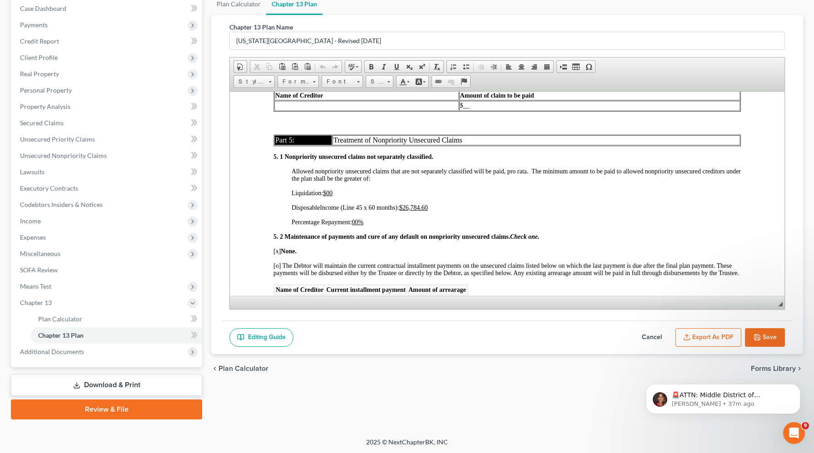
click at [704, 336] on button "Export as PDF" at bounding box center [708, 337] width 66 height 19
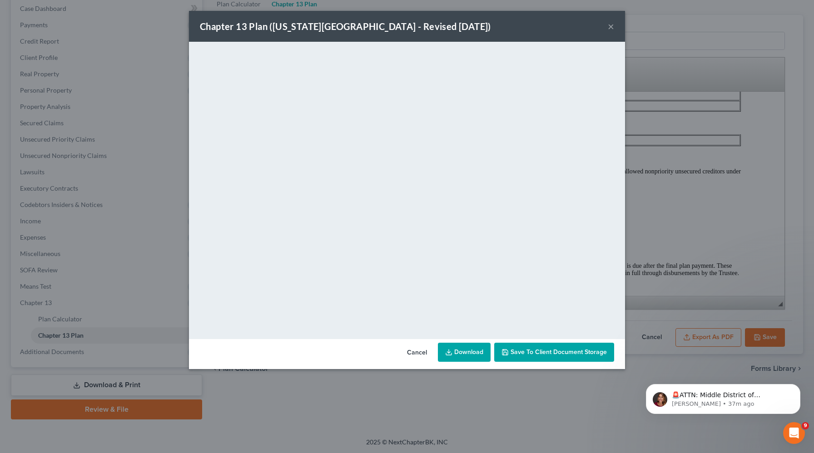
click at [451, 352] on polyline at bounding box center [448, 352] width 3 height 1
click at [612, 27] on button "×" at bounding box center [611, 26] width 6 height 11
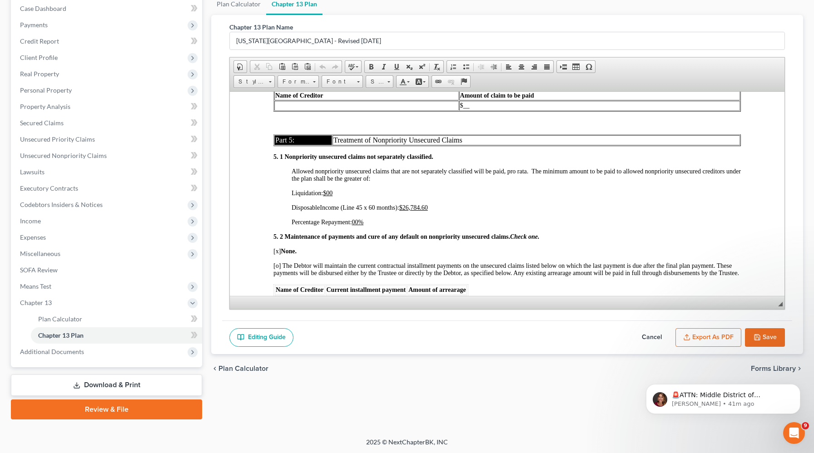
scroll to position [0, 0]
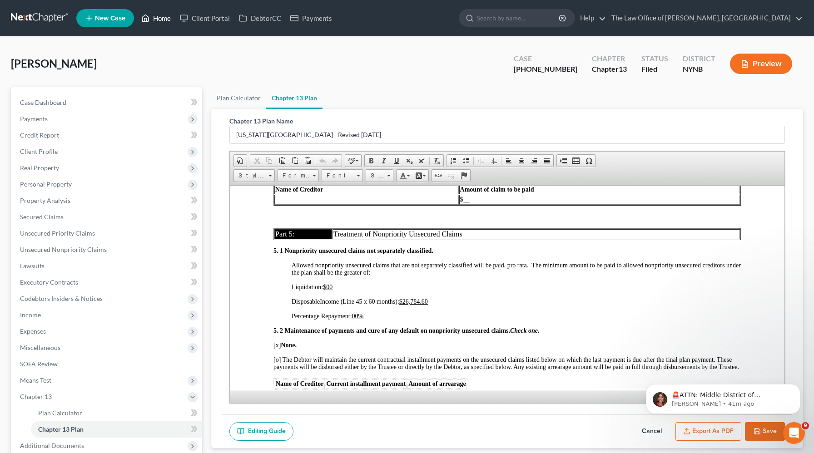
click at [159, 17] on link "Home" at bounding box center [156, 18] width 39 height 16
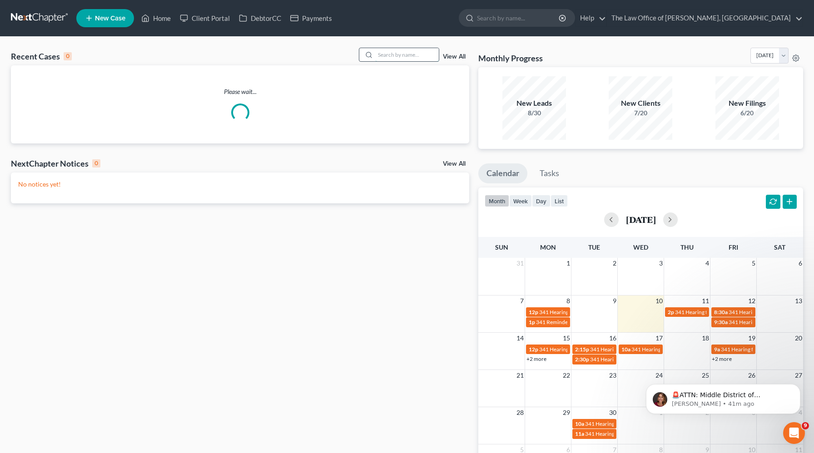
click at [385, 54] on input "search" at bounding box center [407, 54] width 64 height 13
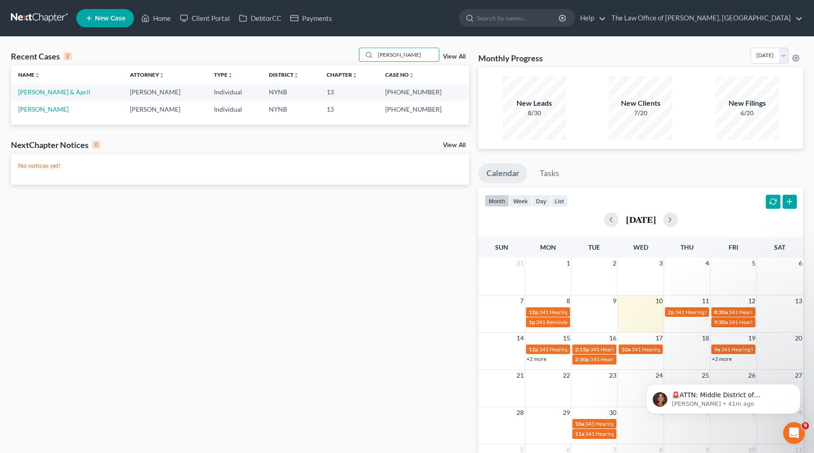
type input "[PERSON_NAME]"
click at [37, 96] on td "[PERSON_NAME] & April" at bounding box center [67, 92] width 112 height 17
click at [37, 95] on link "[PERSON_NAME] & April" at bounding box center [54, 92] width 72 height 8
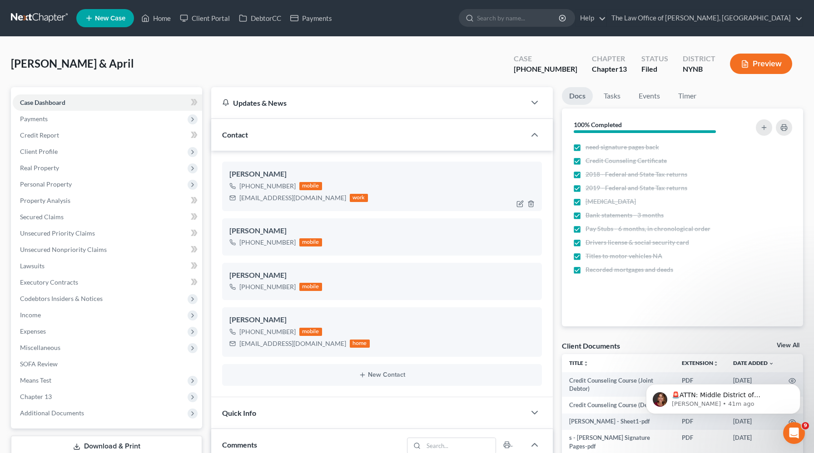
scroll to position [10735, 0]
click at [254, 198] on div "[EMAIL_ADDRESS][DOMAIN_NAME]" at bounding box center [292, 198] width 107 height 9
copy div "[EMAIL_ADDRESS][DOMAIN_NAME]"
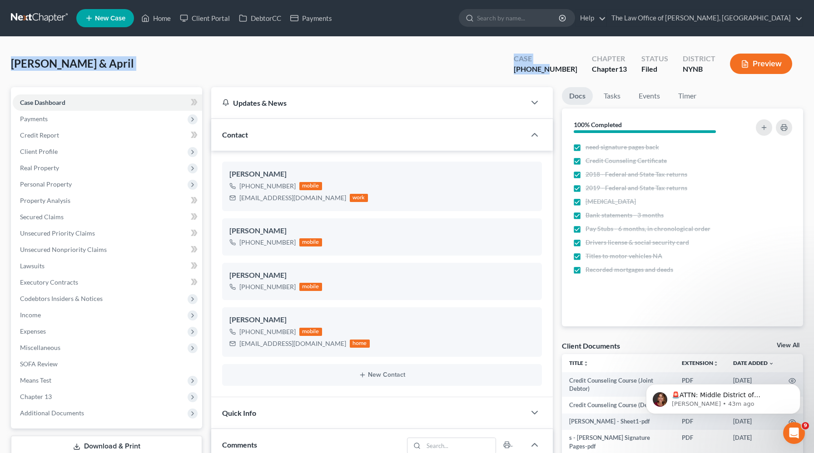
drag, startPoint x: 571, startPoint y: 70, endPoint x: 0, endPoint y: 51, distance: 571.7
copy div "[PERSON_NAME] & April Upgraded Case 20-11182"
click at [160, 17] on link "Home" at bounding box center [156, 18] width 39 height 16
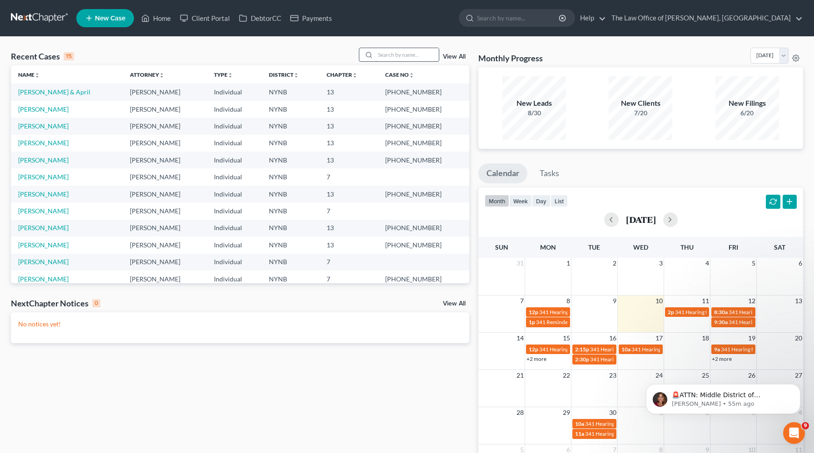
click at [411, 50] on input "search" at bounding box center [407, 54] width 64 height 13
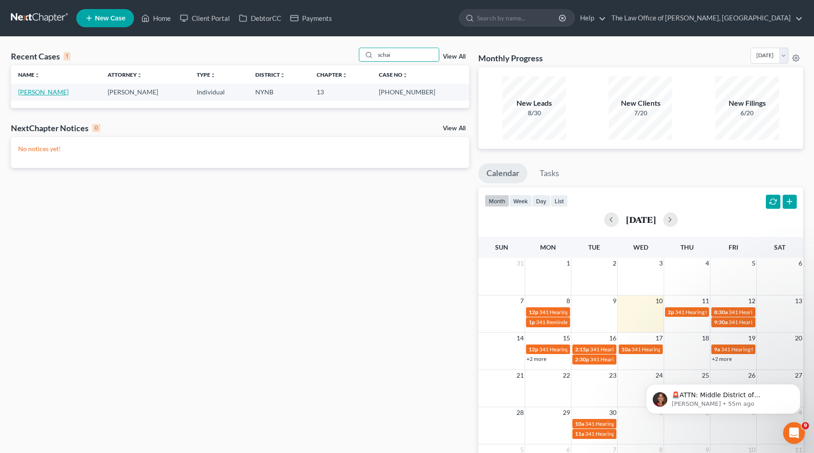
type input "schai"
click at [54, 94] on link "[PERSON_NAME]" at bounding box center [43, 92] width 50 height 8
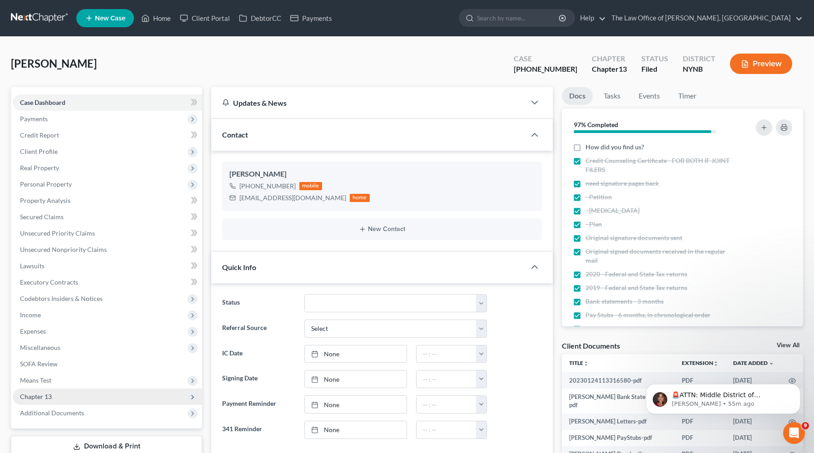
click at [55, 397] on span "Chapter 13" at bounding box center [107, 397] width 189 height 16
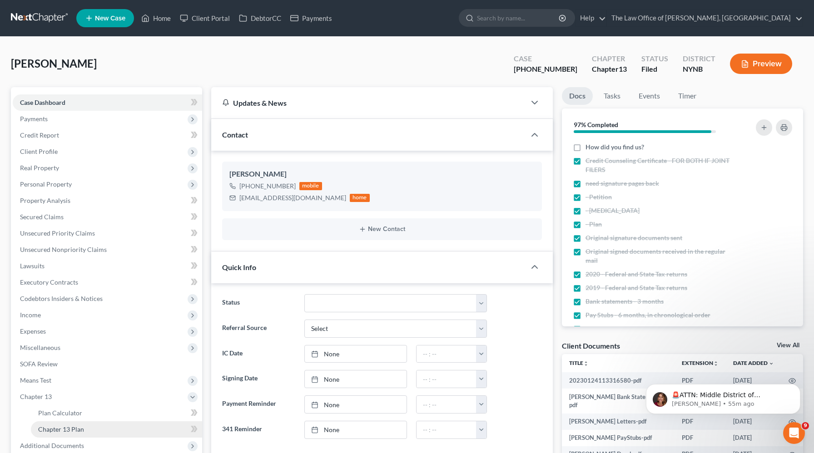
click at [48, 426] on span "Chapter 13 Plan" at bounding box center [61, 430] width 46 height 8
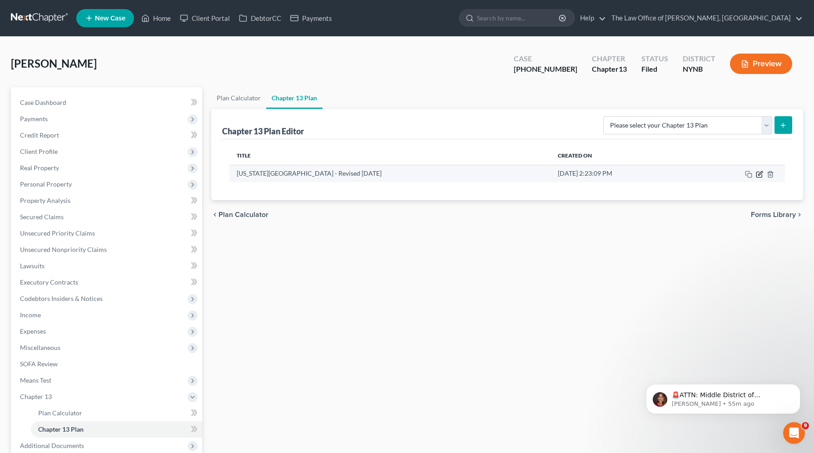
click at [759, 174] on icon "button" at bounding box center [760, 173] width 4 height 4
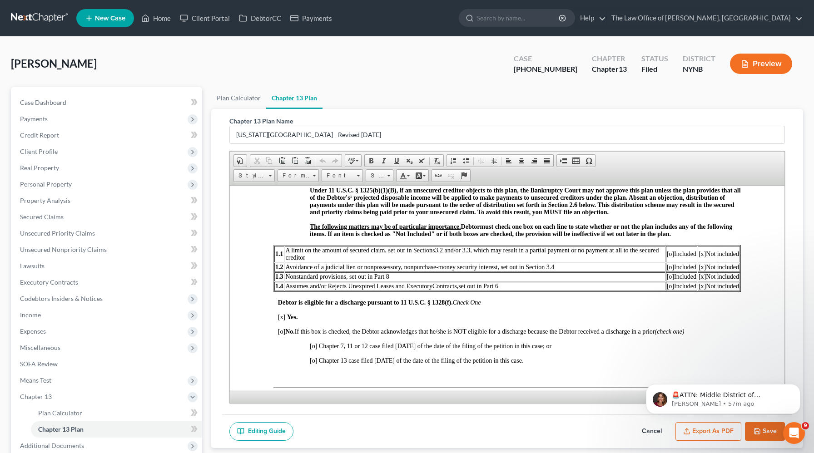
click at [46, 66] on span "[PERSON_NAME]" at bounding box center [54, 63] width 86 height 13
click at [45, 66] on span "[PERSON_NAME]" at bounding box center [54, 63] width 86 height 13
copy span "[PERSON_NAME]"
click at [64, 200] on span "Property Analysis" at bounding box center [45, 201] width 50 height 8
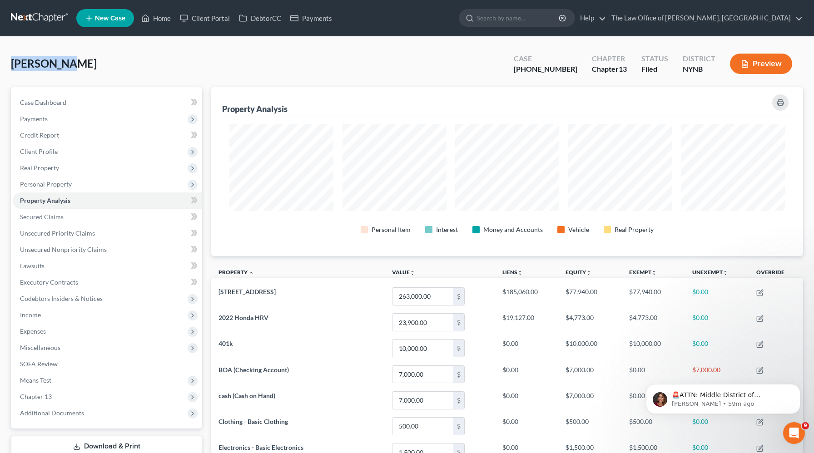
scroll to position [169, 592]
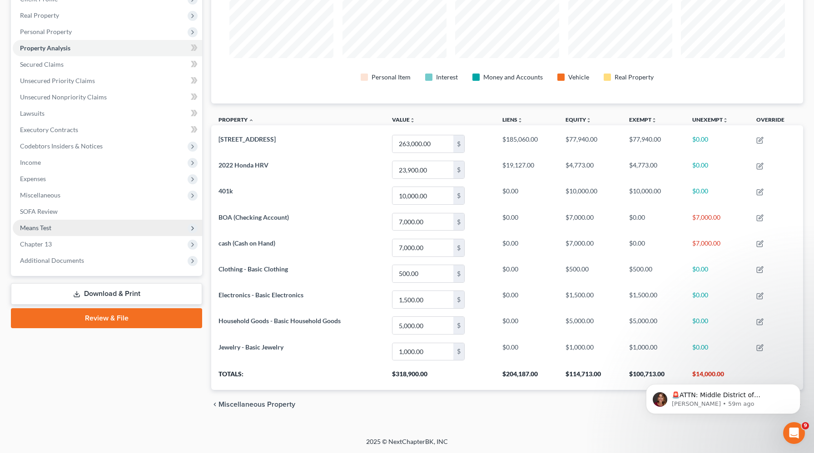
click at [48, 228] on span "Means Test" at bounding box center [35, 228] width 31 height 8
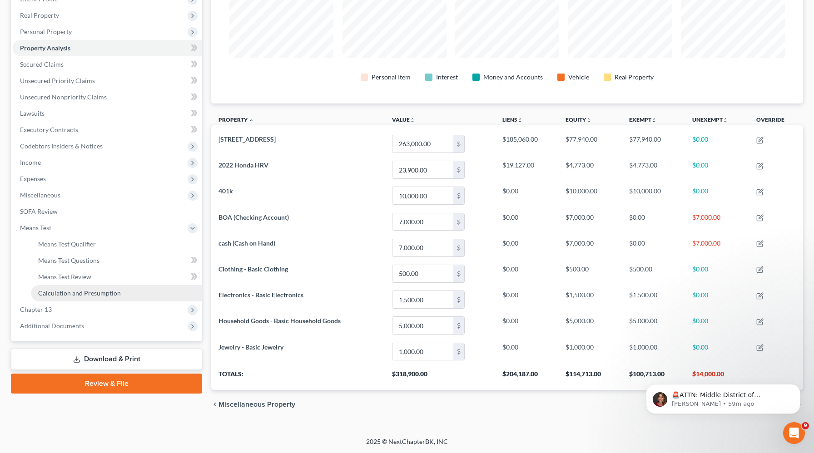
click at [49, 287] on link "Calculation and Presumption" at bounding box center [116, 293] width 171 height 16
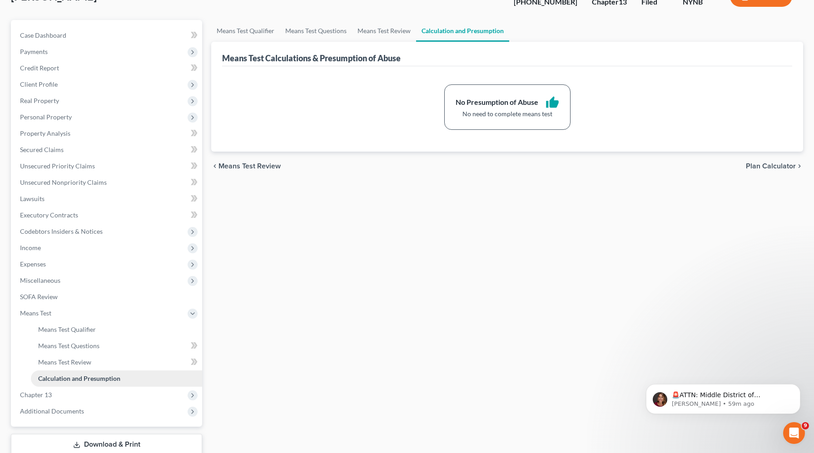
scroll to position [127, 0]
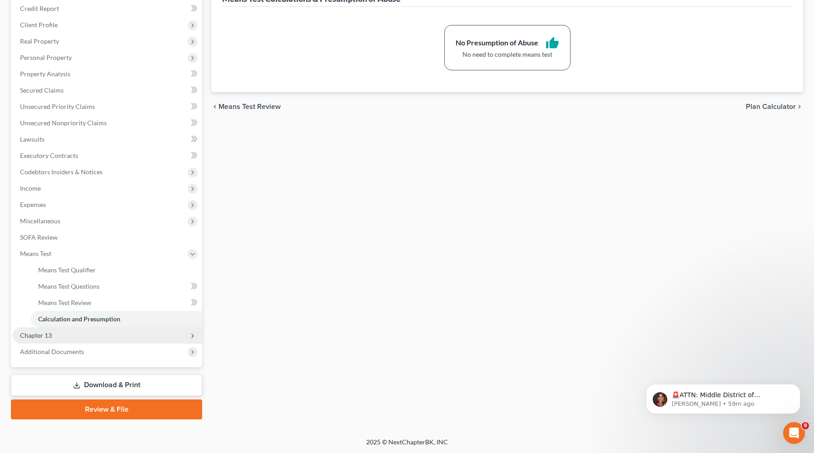
click at [47, 338] on span "Chapter 13" at bounding box center [36, 336] width 32 height 8
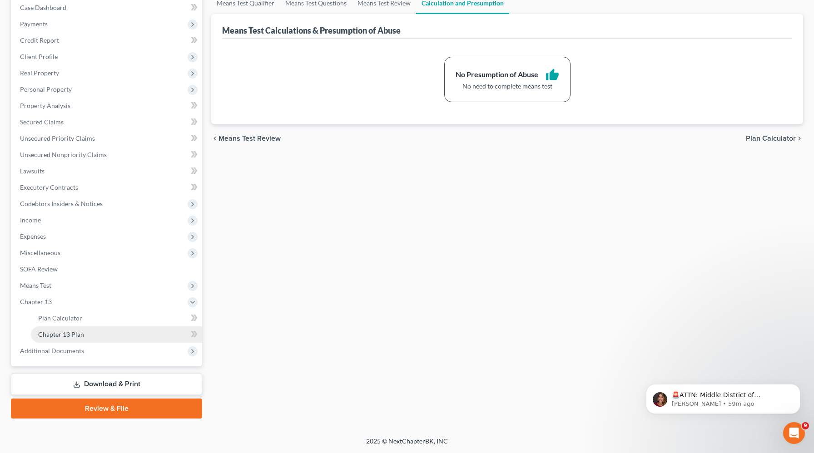
scroll to position [94, 0]
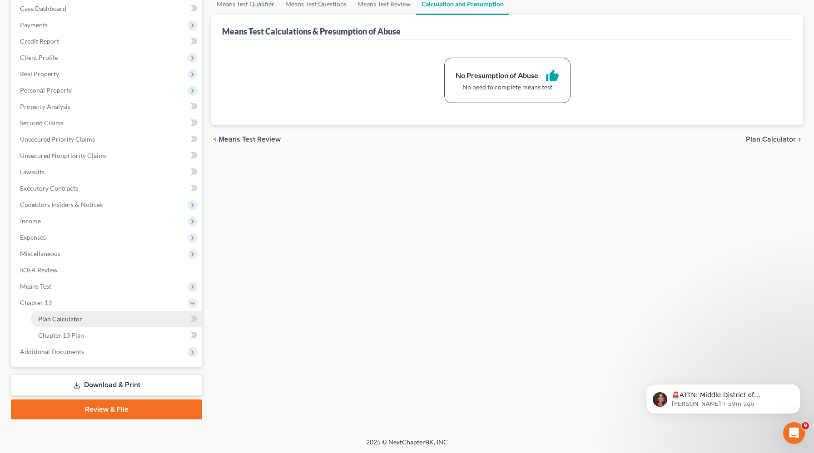
click at [79, 317] on span "Plan Calculator" at bounding box center [60, 319] width 44 height 8
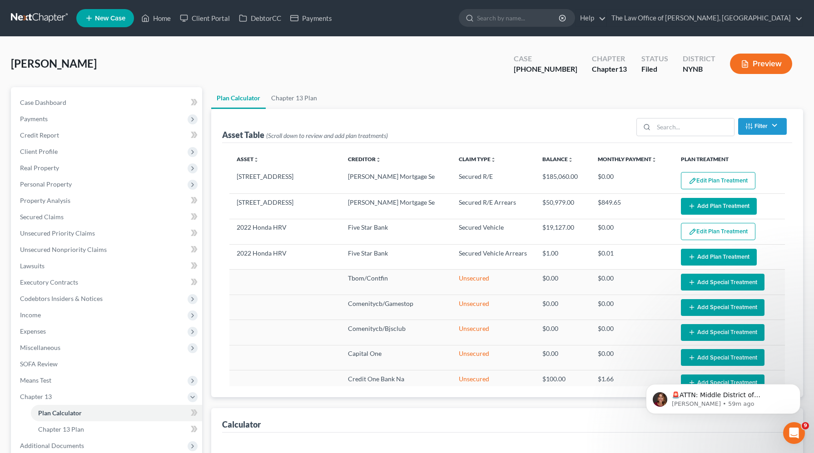
select select "59"
